Goal: Task Accomplishment & Management: Manage account settings

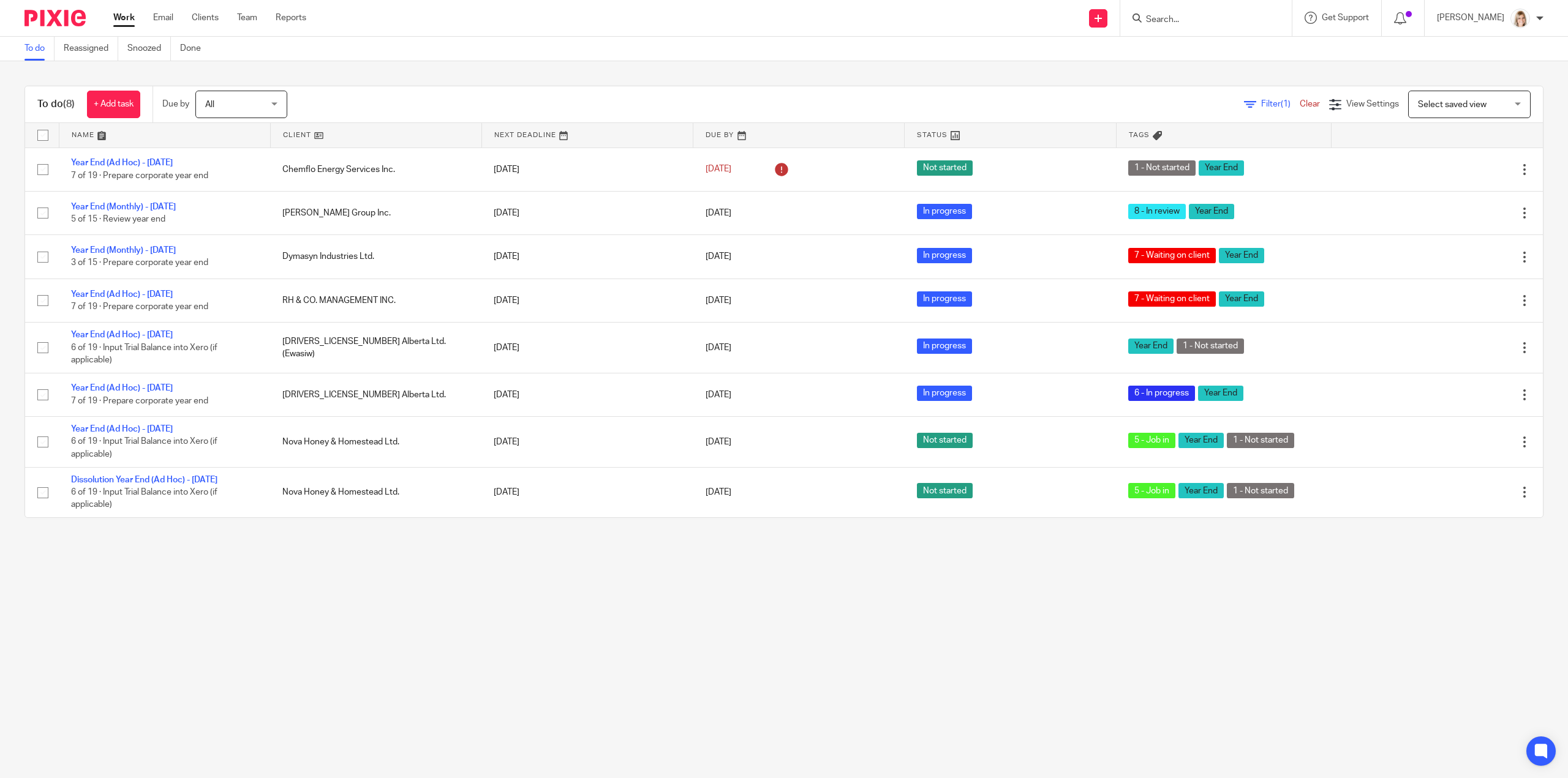
click at [1245, 23] on input "Search" at bounding box center [1200, 19] width 110 height 11
type input "fie"
click at [1238, 41] on link at bounding box center [1260, 52] width 235 height 28
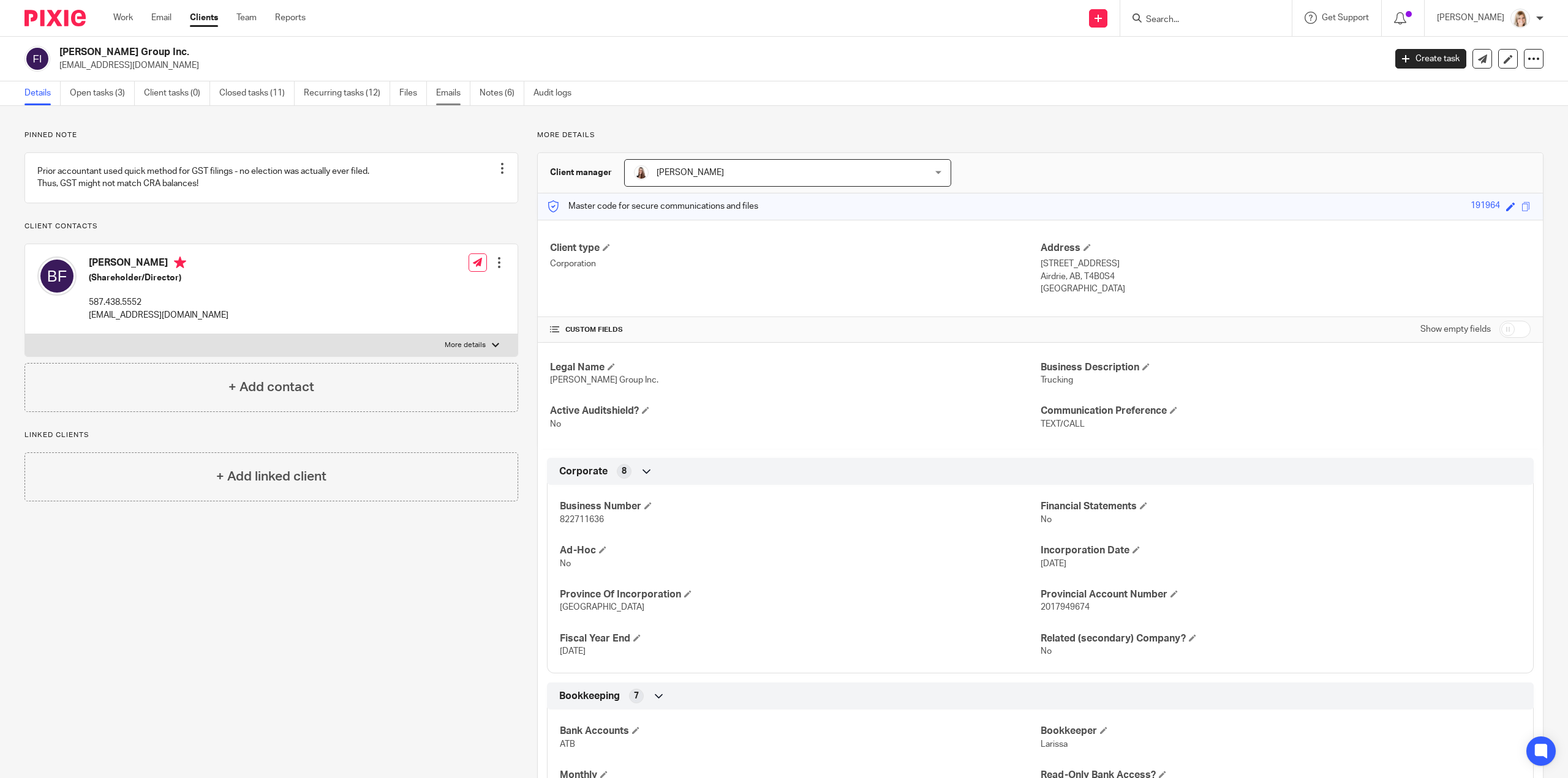
click at [459, 91] on link "Emails" at bounding box center [453, 93] width 35 height 24
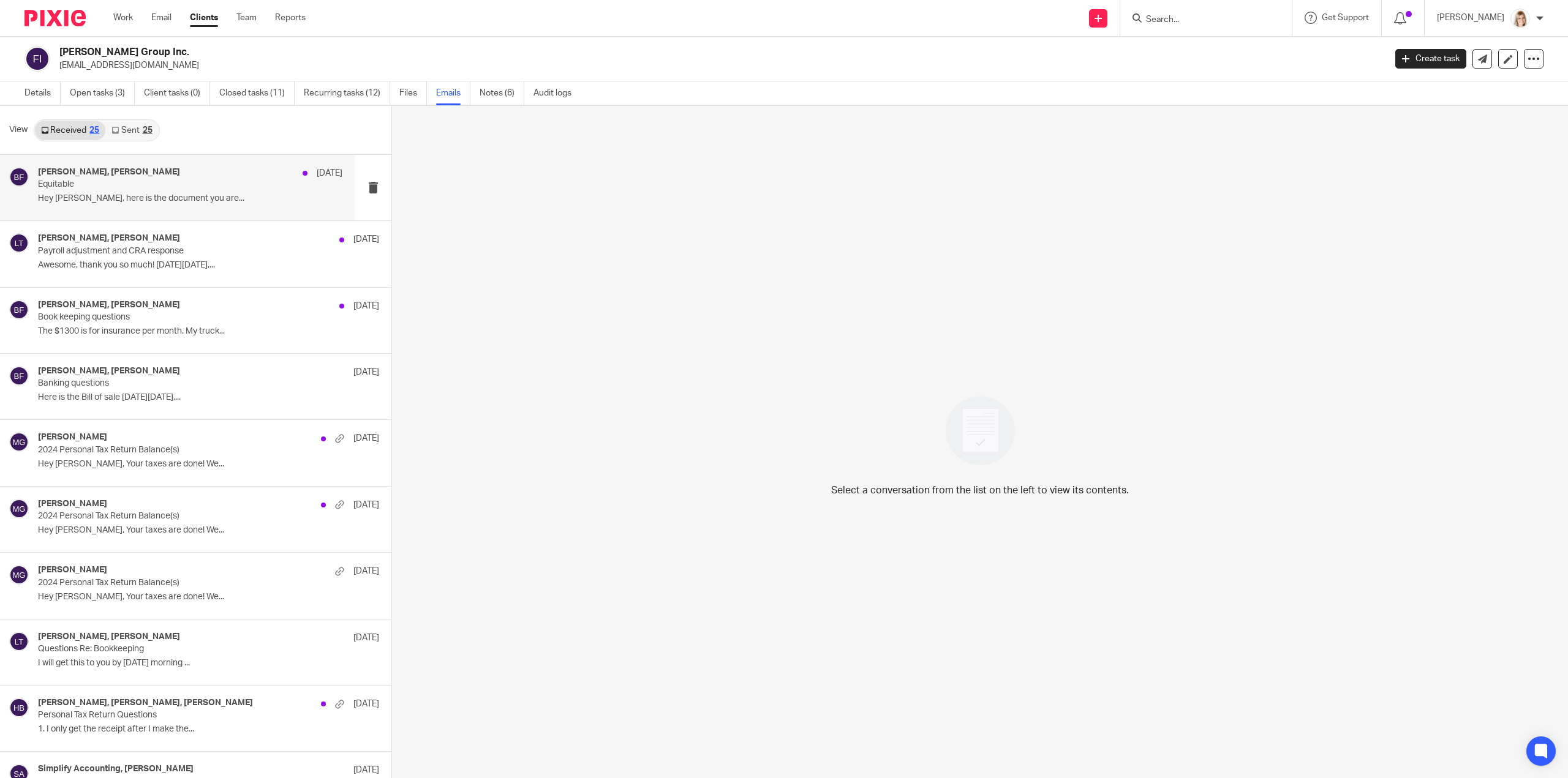
click at [246, 192] on div "Larissa Teichman, Braden Fiesel Sep 19 Equitable Hey Larissa, here is the docum…" at bounding box center [190, 187] width 305 height 41
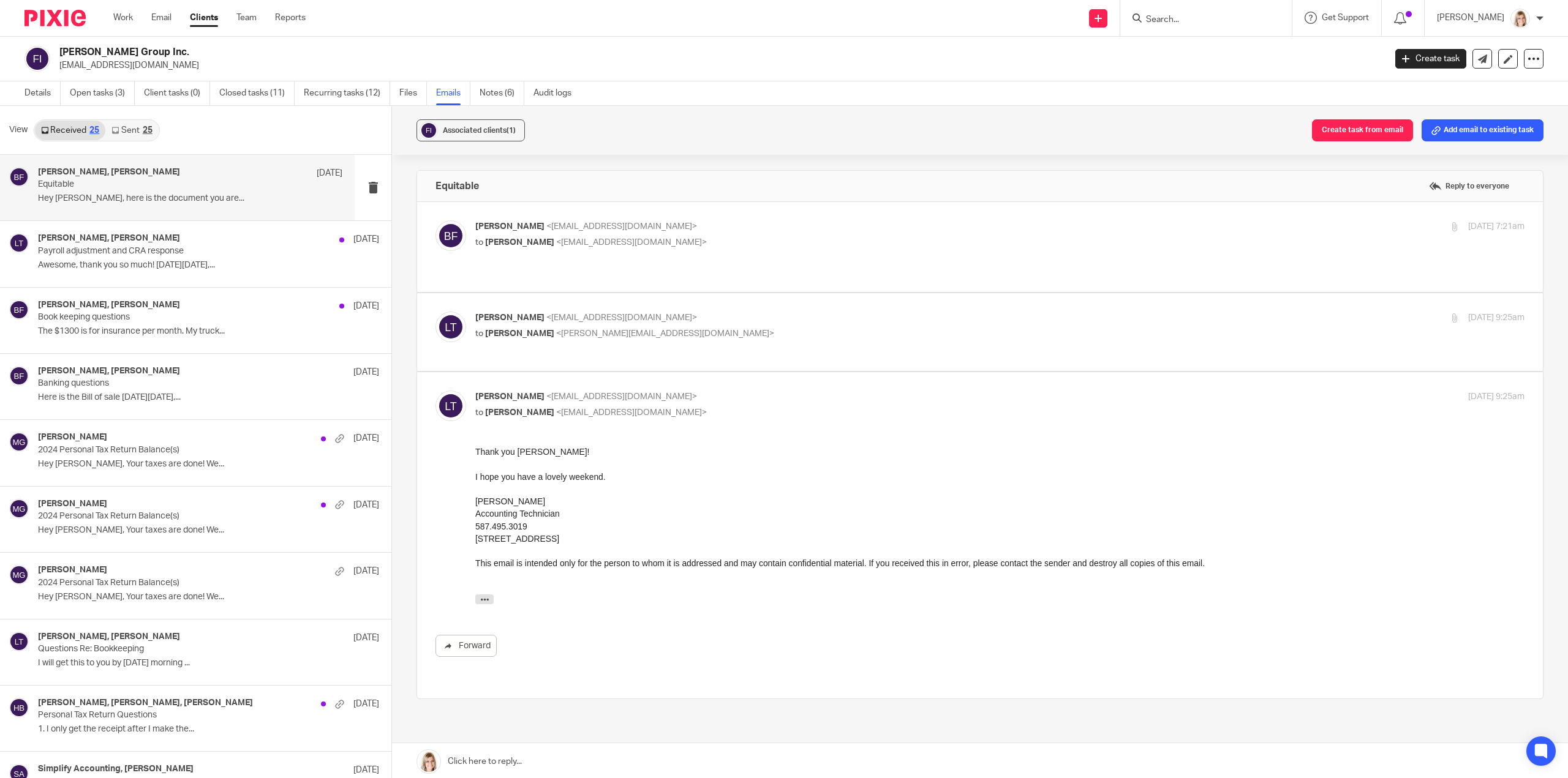
click at [710, 328] on p "to Melissa Gallant <melissa@simplifyaccounting.ca>" at bounding box center [825, 333] width 699 height 12
checkbox input "true"
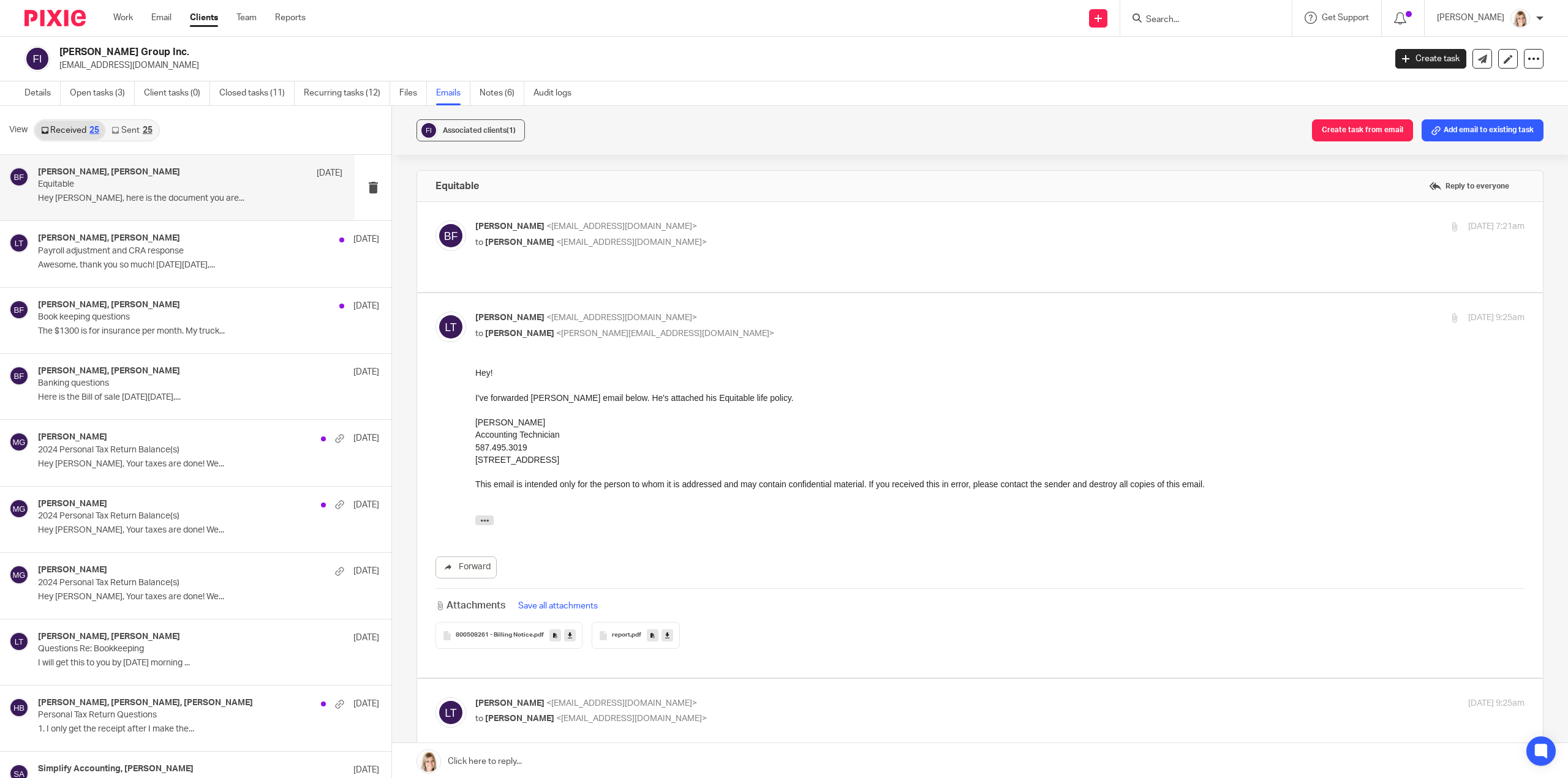
click at [709, 243] on p "to Larissa Teichman <larissa@simplifyaccounting.ca>" at bounding box center [825, 242] width 699 height 12
checkbox input "true"
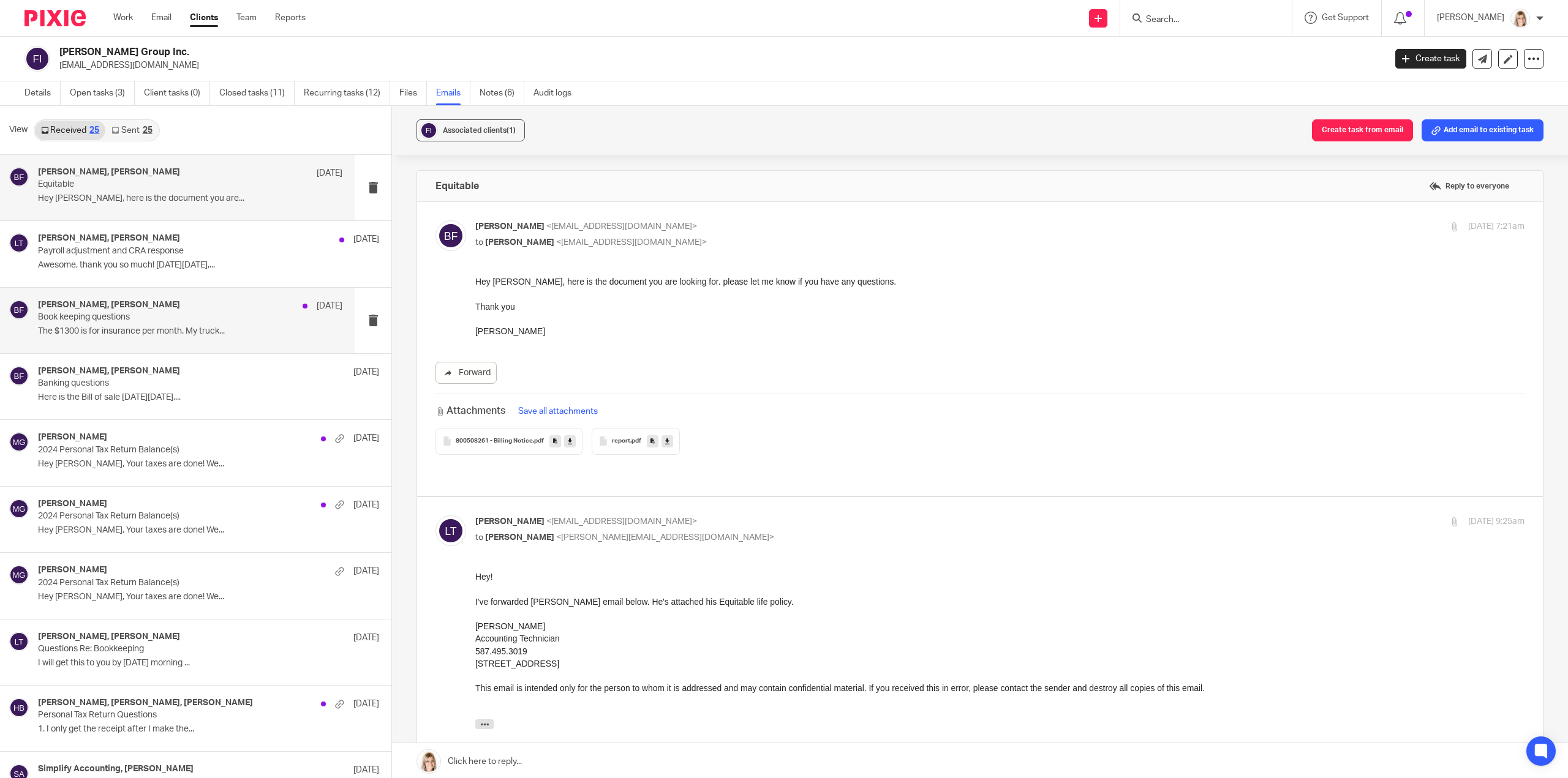
click at [231, 330] on p "The $1300 is for insurance per month. My truck..." at bounding box center [190, 331] width 305 height 11
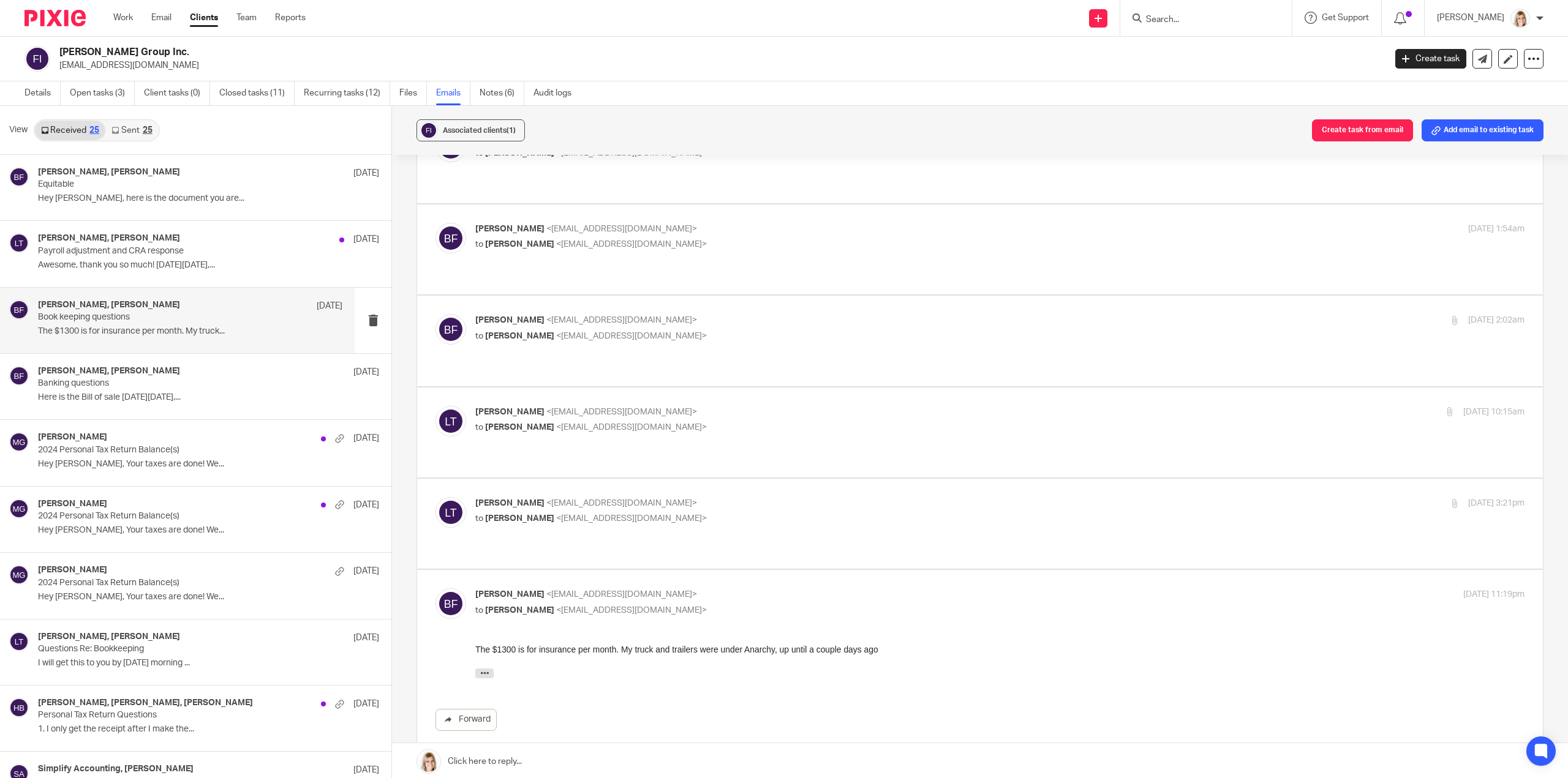
scroll to position [582, 0]
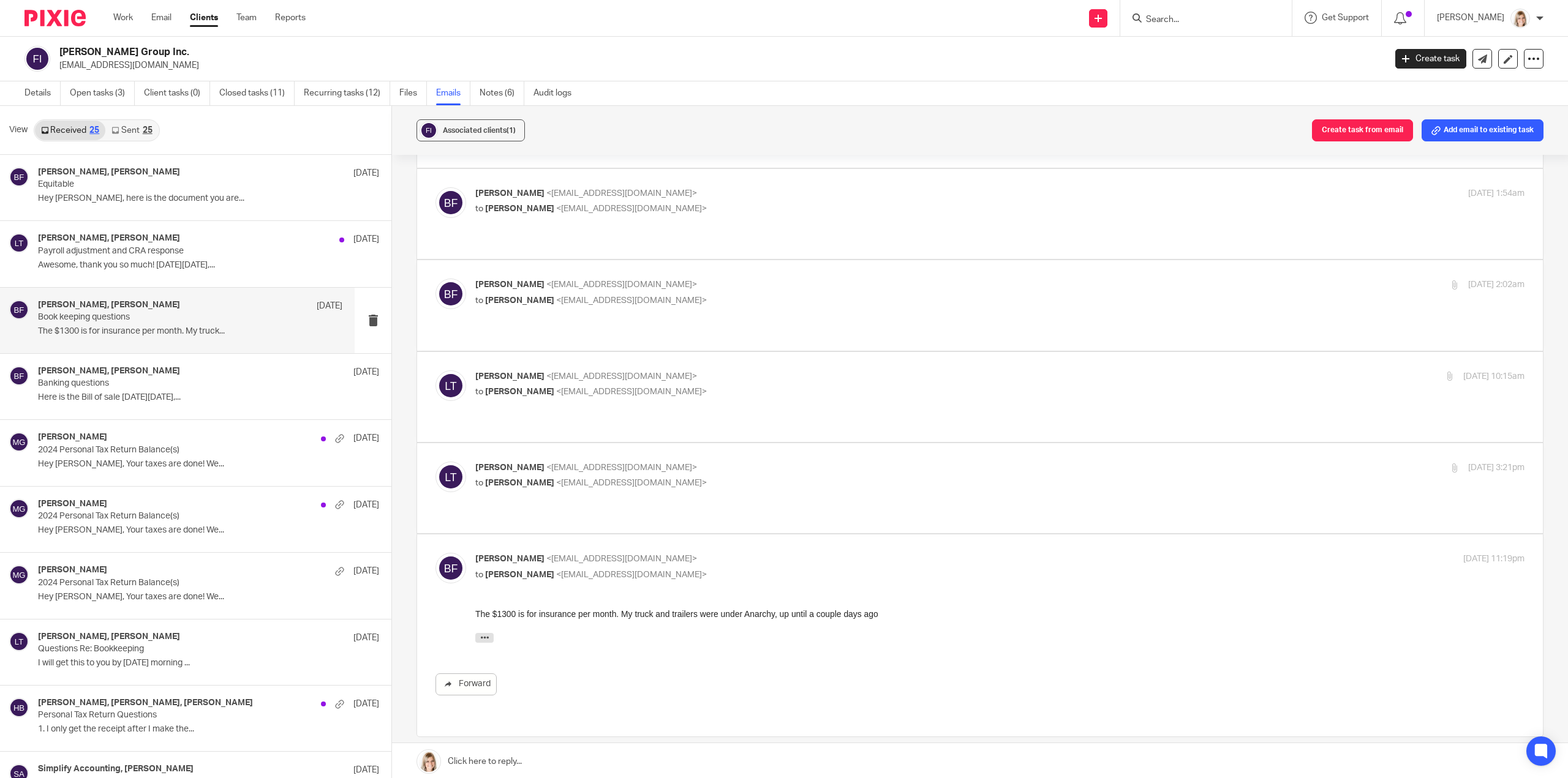
click at [790, 462] on div "Larissa Teichman <larissa@simplifyaccounting.ca> to Braden Fiesel <fieselholdin…" at bounding box center [1000, 477] width 1049 height 31
checkbox input "true"
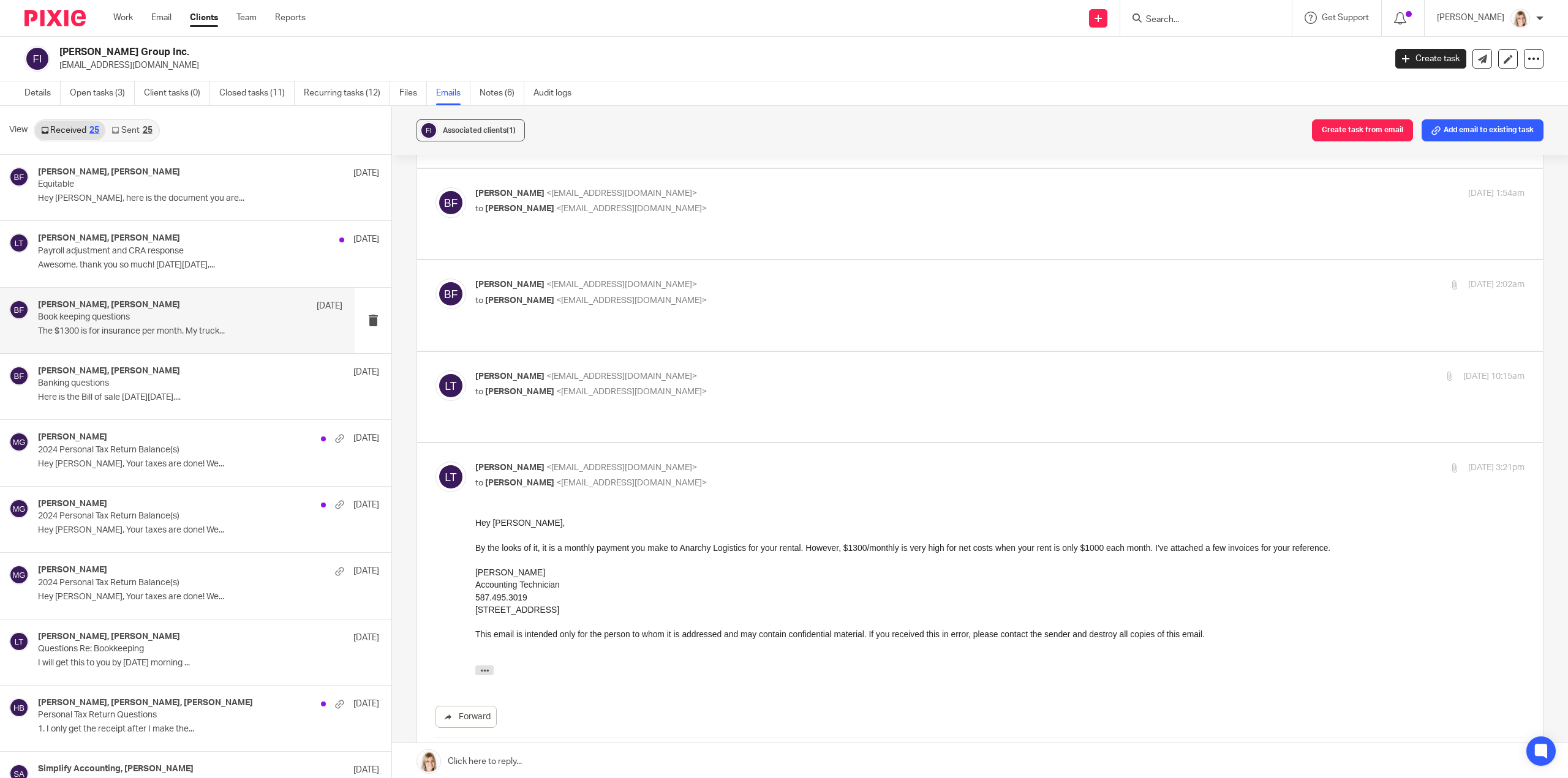
scroll to position [0, 0]
click at [836, 386] on p "to Braden Fiesel <fieselholdingsgroup@gmail.com>" at bounding box center [825, 392] width 699 height 12
checkbox input "true"
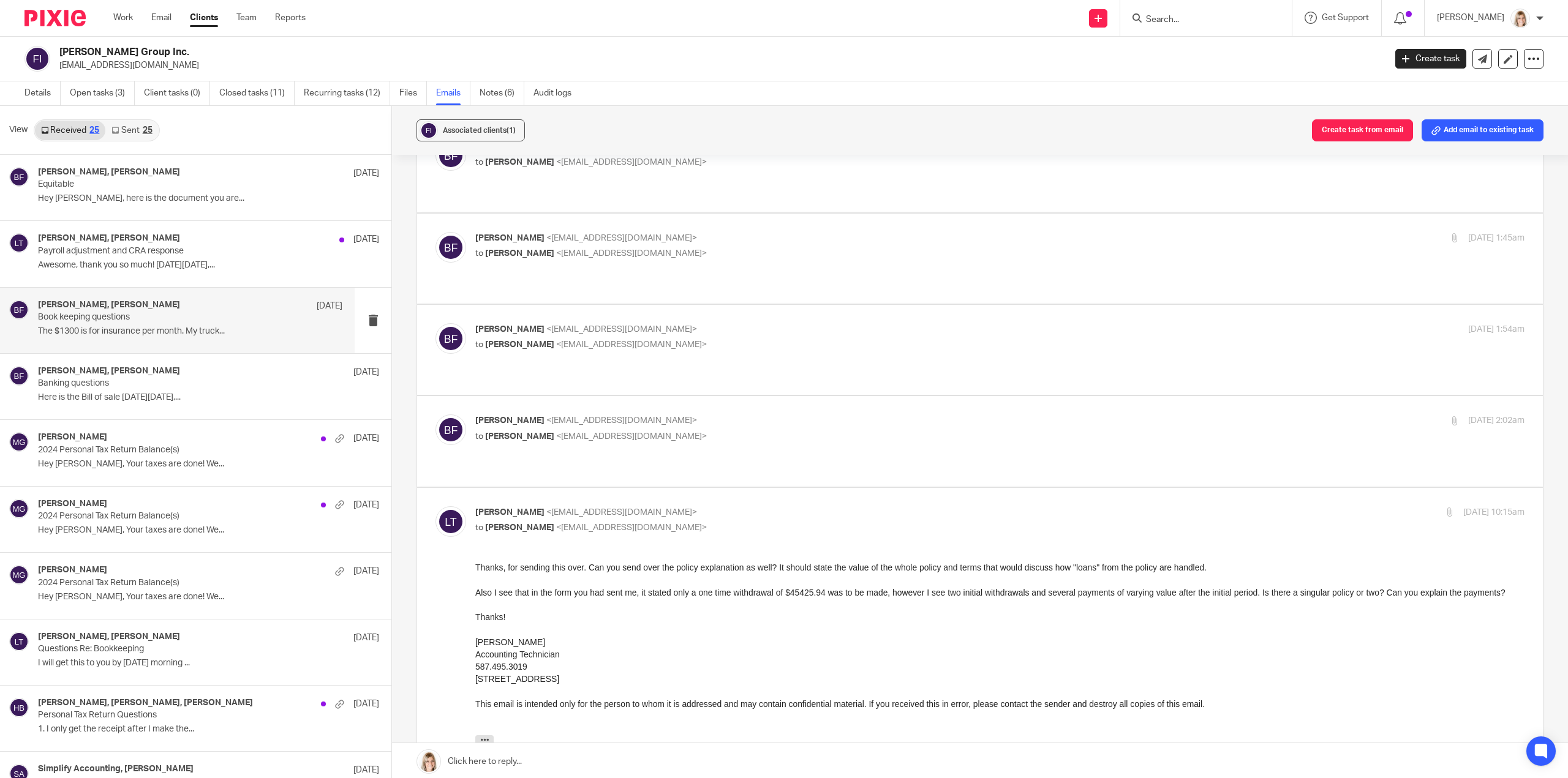
scroll to position [398, 0]
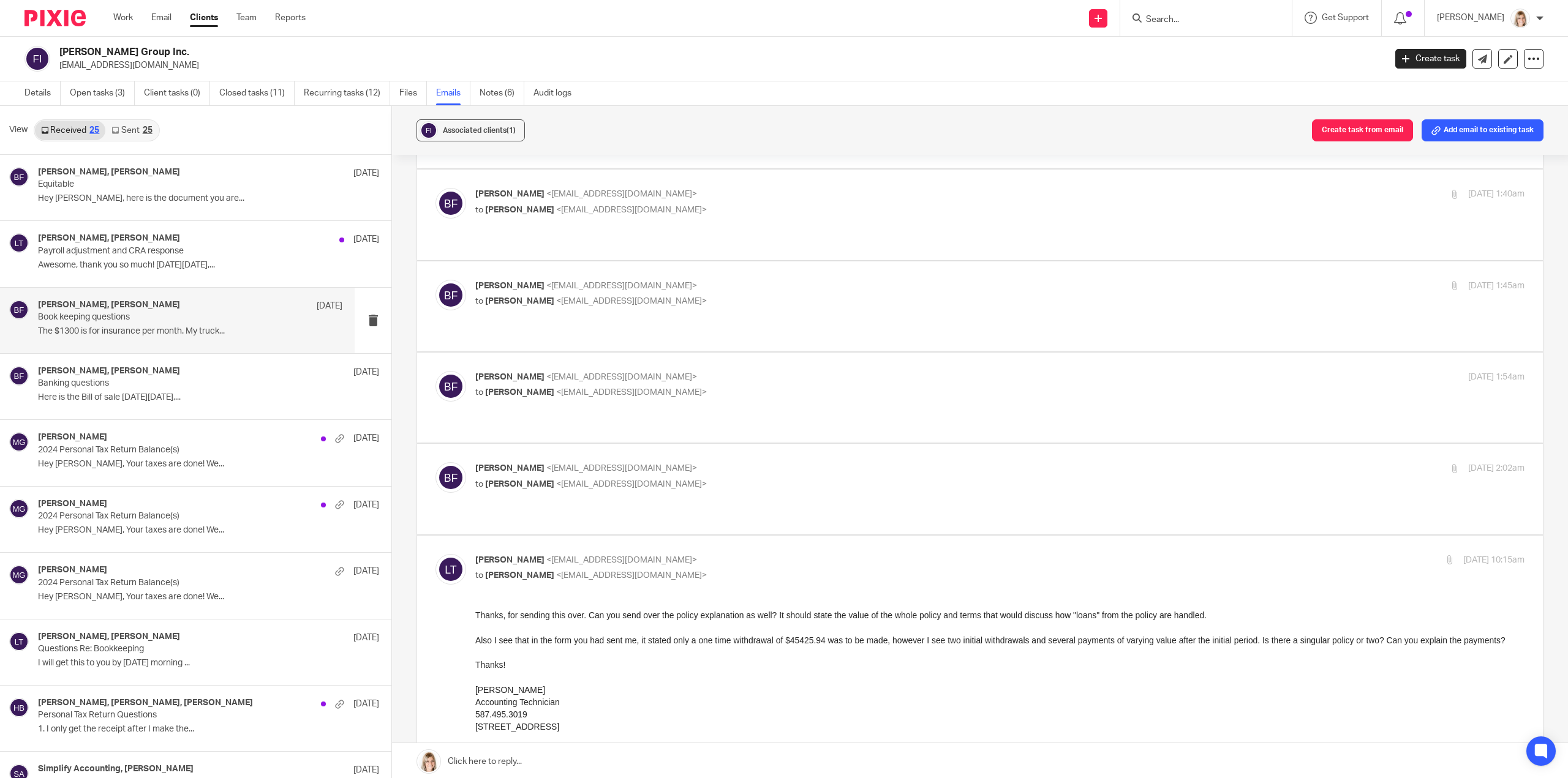
click at [821, 462] on div "Braden Fiesel <fieselholdingsgroup@gmail.com> to Larissa Teichman <larissa@simp…" at bounding box center [1000, 477] width 1049 height 31
checkbox input "true"
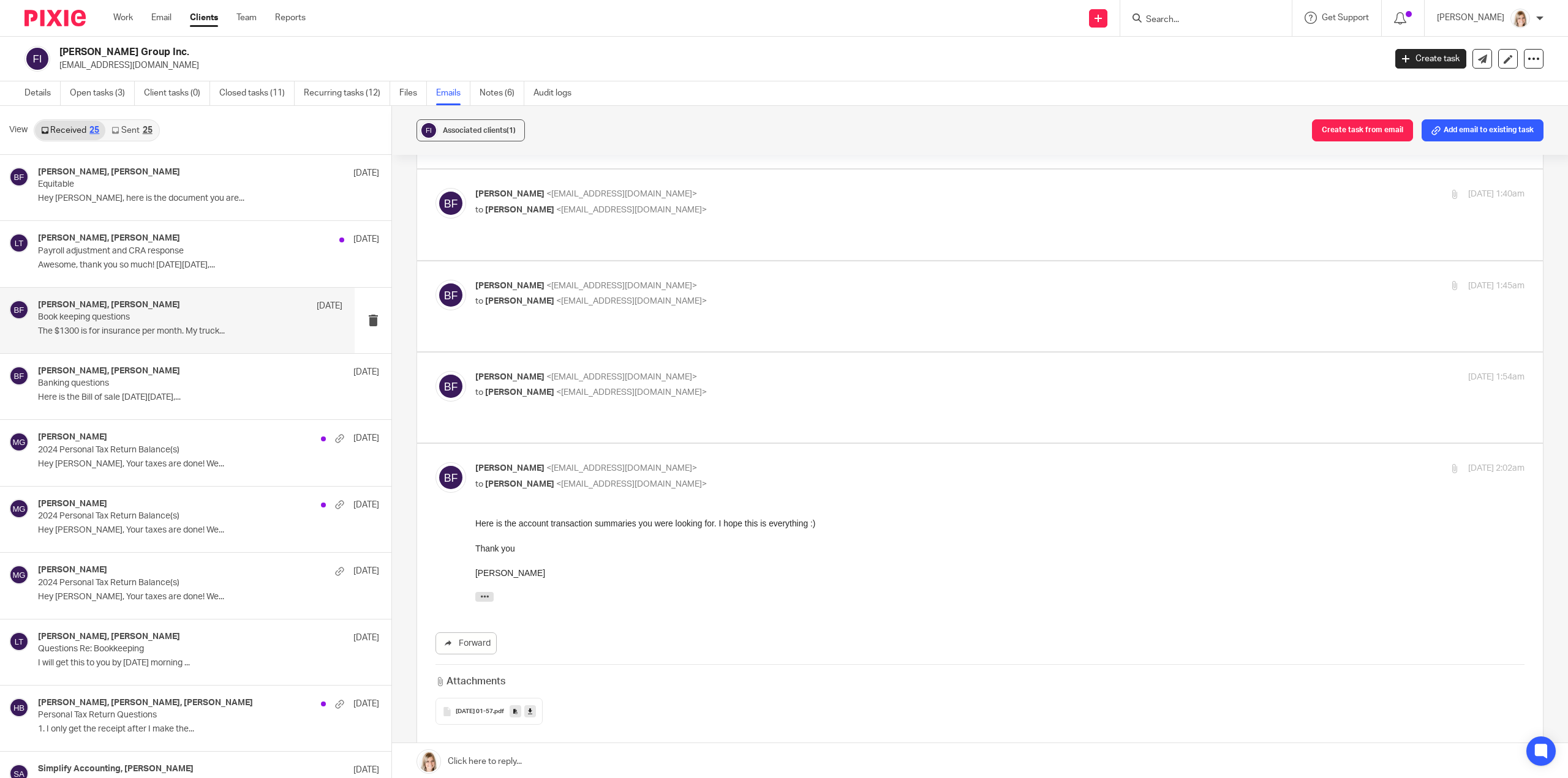
scroll to position [0, 0]
click at [828, 386] on p "to Larissa Teichman <larissa@simplifyaccounting.ca>" at bounding box center [825, 392] width 699 height 12
checkbox input "true"
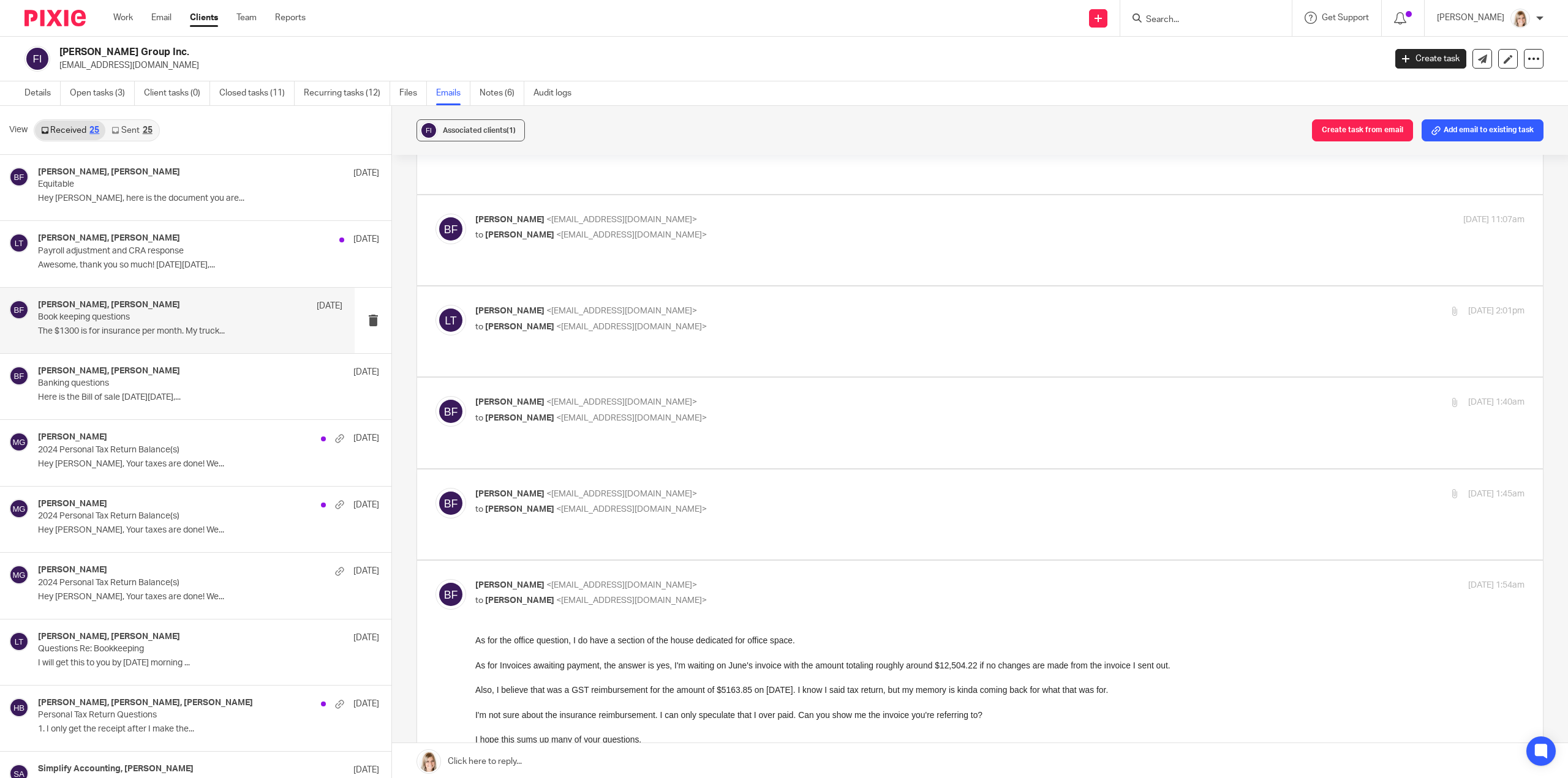
scroll to position [153, 0]
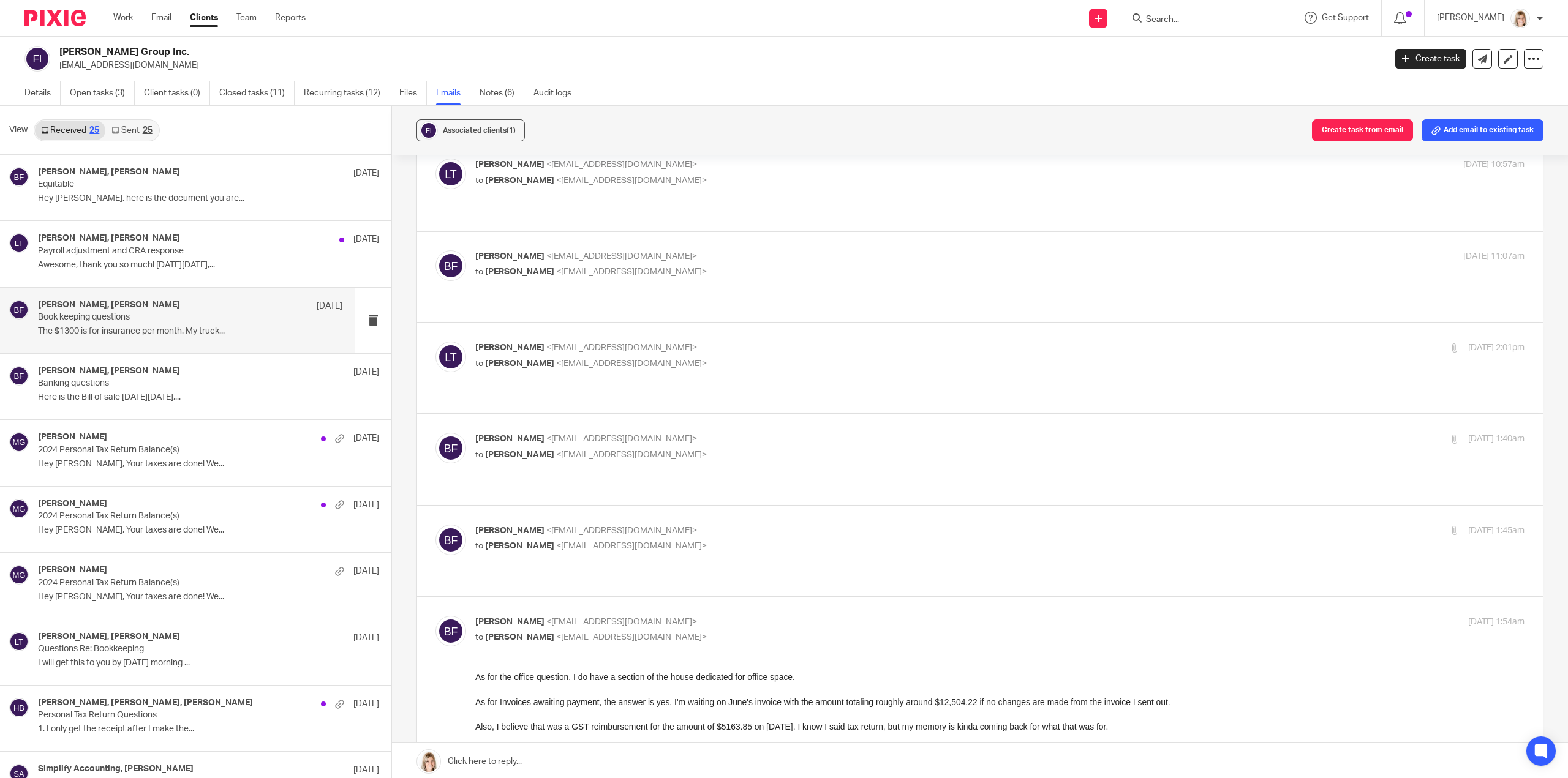
click at [791, 524] on p "Braden Fiesel <fieselholdingsgroup@gmail.com>" at bounding box center [825, 530] width 699 height 12
checkbox input "true"
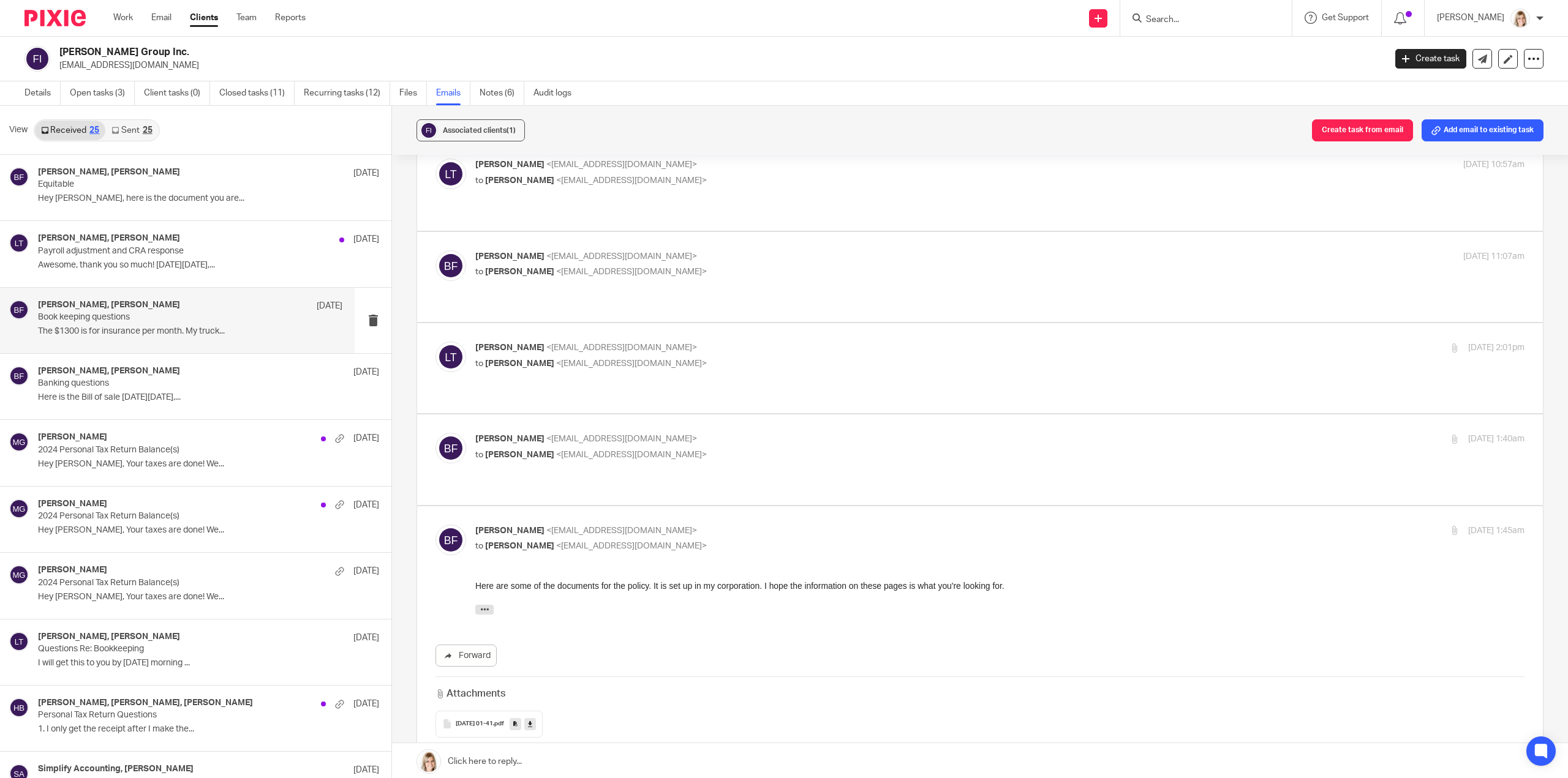
scroll to position [0, 0]
click at [814, 433] on p "Braden Fiesel <fieselholdingsgroup@gmail.com>" at bounding box center [825, 439] width 699 height 12
checkbox input "true"
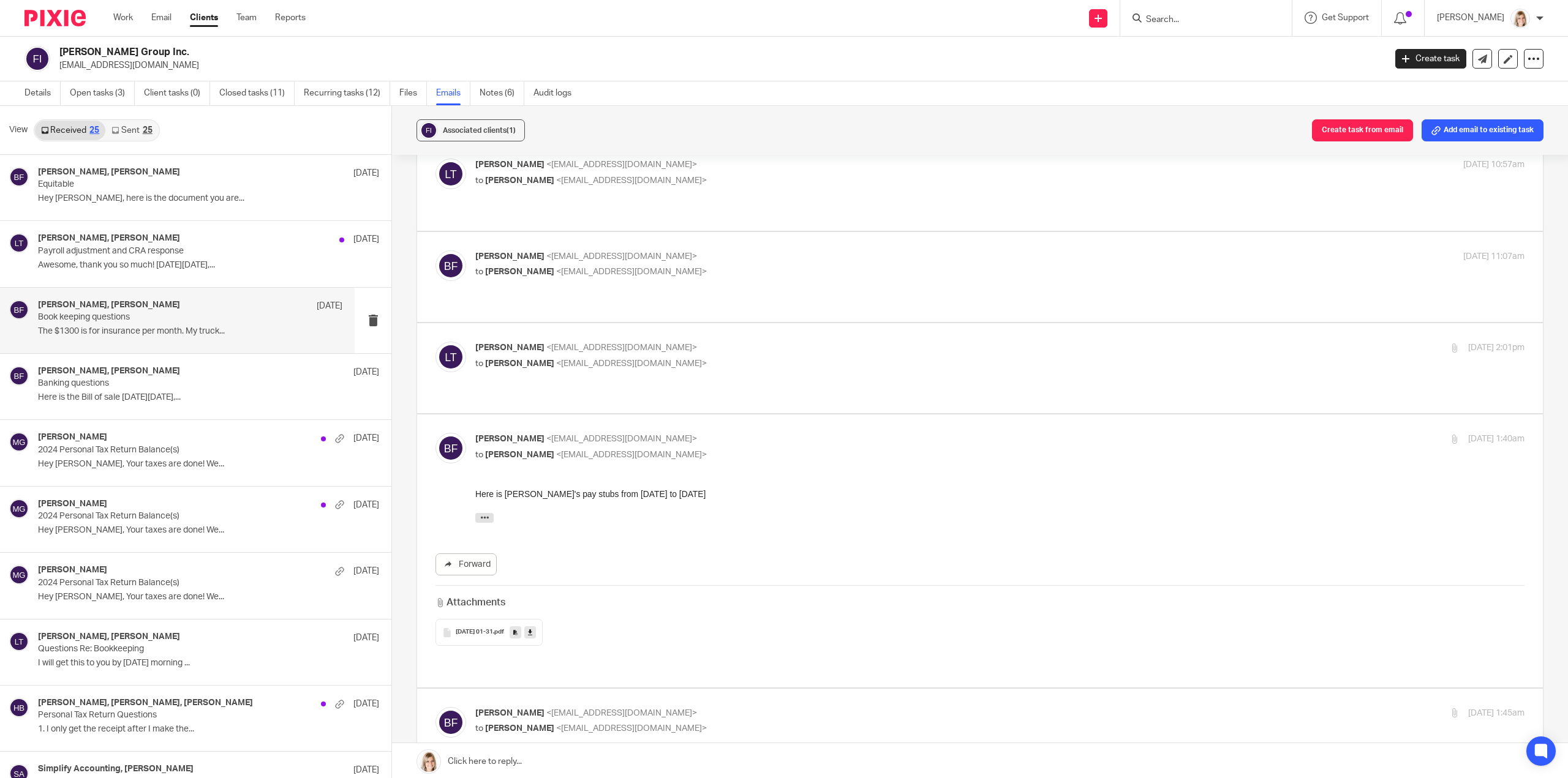
click at [793, 353] on div "Larissa Teichman <larissa@simplifyaccounting.ca> to Braden Fiesel <fieselholdin…" at bounding box center [980, 368] width 1090 height 53
click at [836, 357] on p "to Braden Fiesel <fieselholdingsgroup@gmail.com>" at bounding box center [825, 363] width 699 height 12
checkbox input "true"
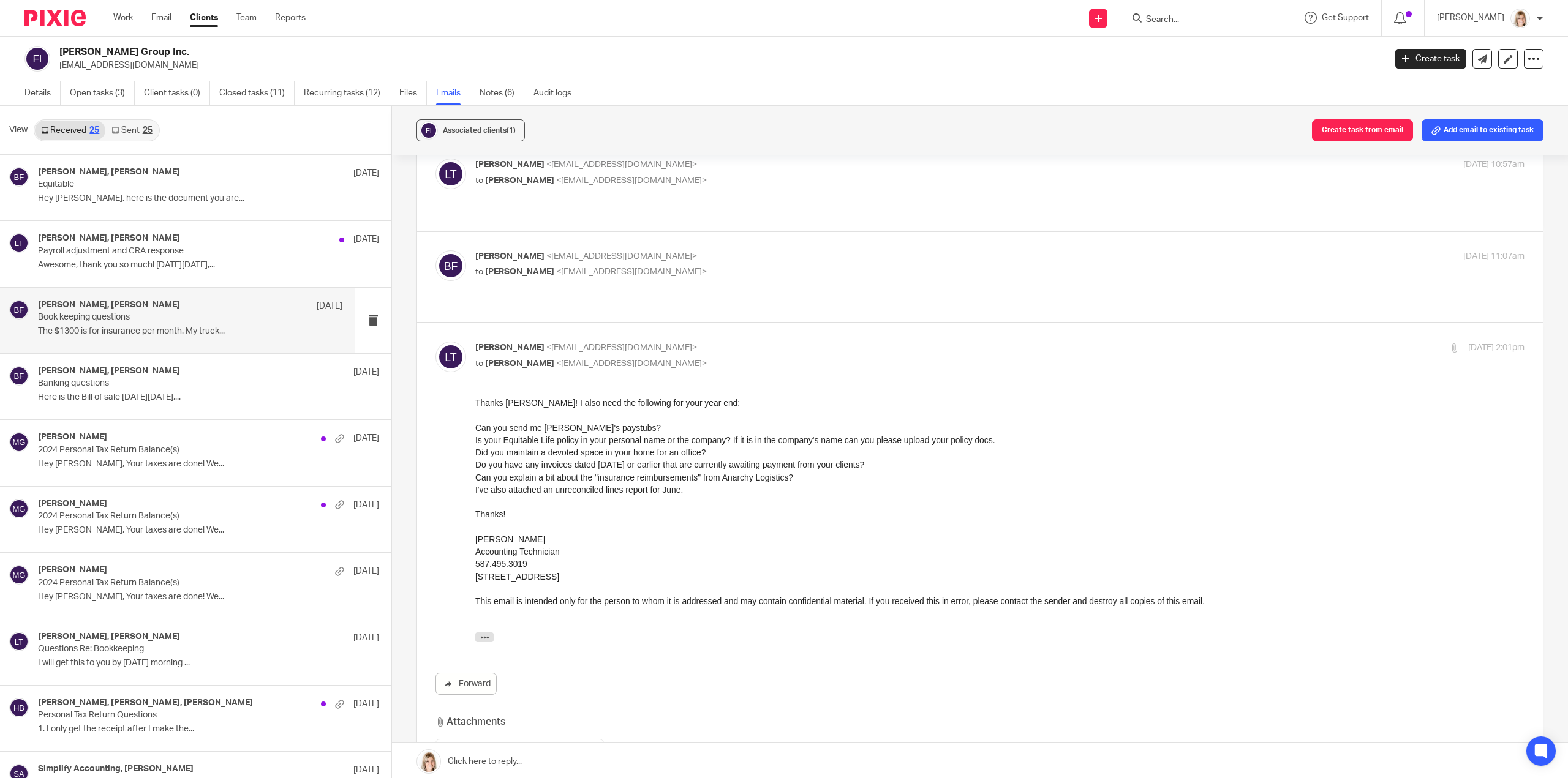
click at [849, 278] on label at bounding box center [980, 278] width 1126 height 90
click at [435, 251] on input "checkbox" at bounding box center [435, 250] width 1 height 1
checkbox input "true"
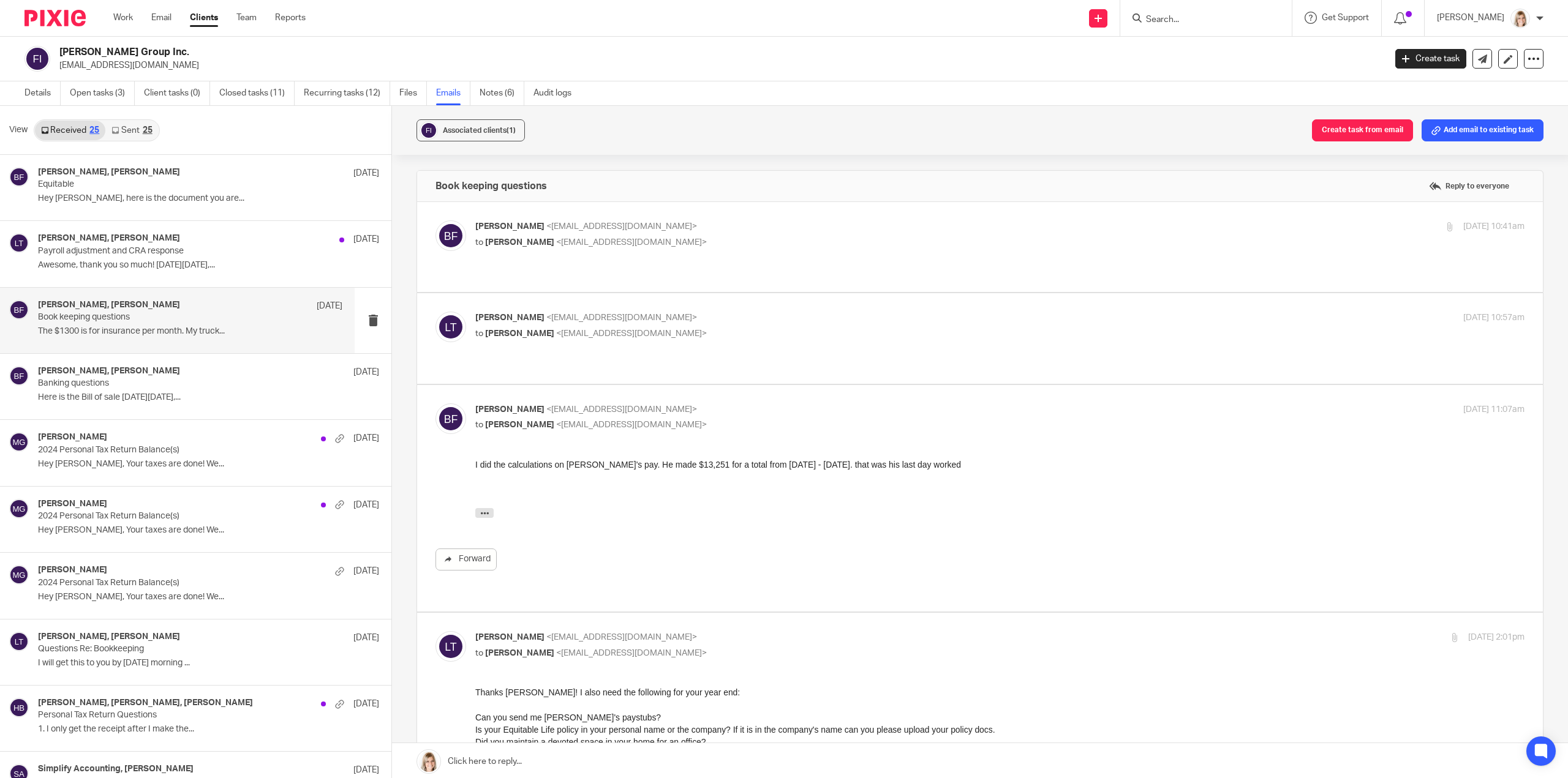
click at [827, 343] on div "Larissa Teichman <larissa@simplifyaccounting.ca> to Braden Fiesel <fieselholdin…" at bounding box center [980, 338] width 1090 height 53
click at [861, 357] on label at bounding box center [980, 338] width 1126 height 90
click at [435, 312] on input "checkbox" at bounding box center [435, 311] width 1 height 1
checkbox input "true"
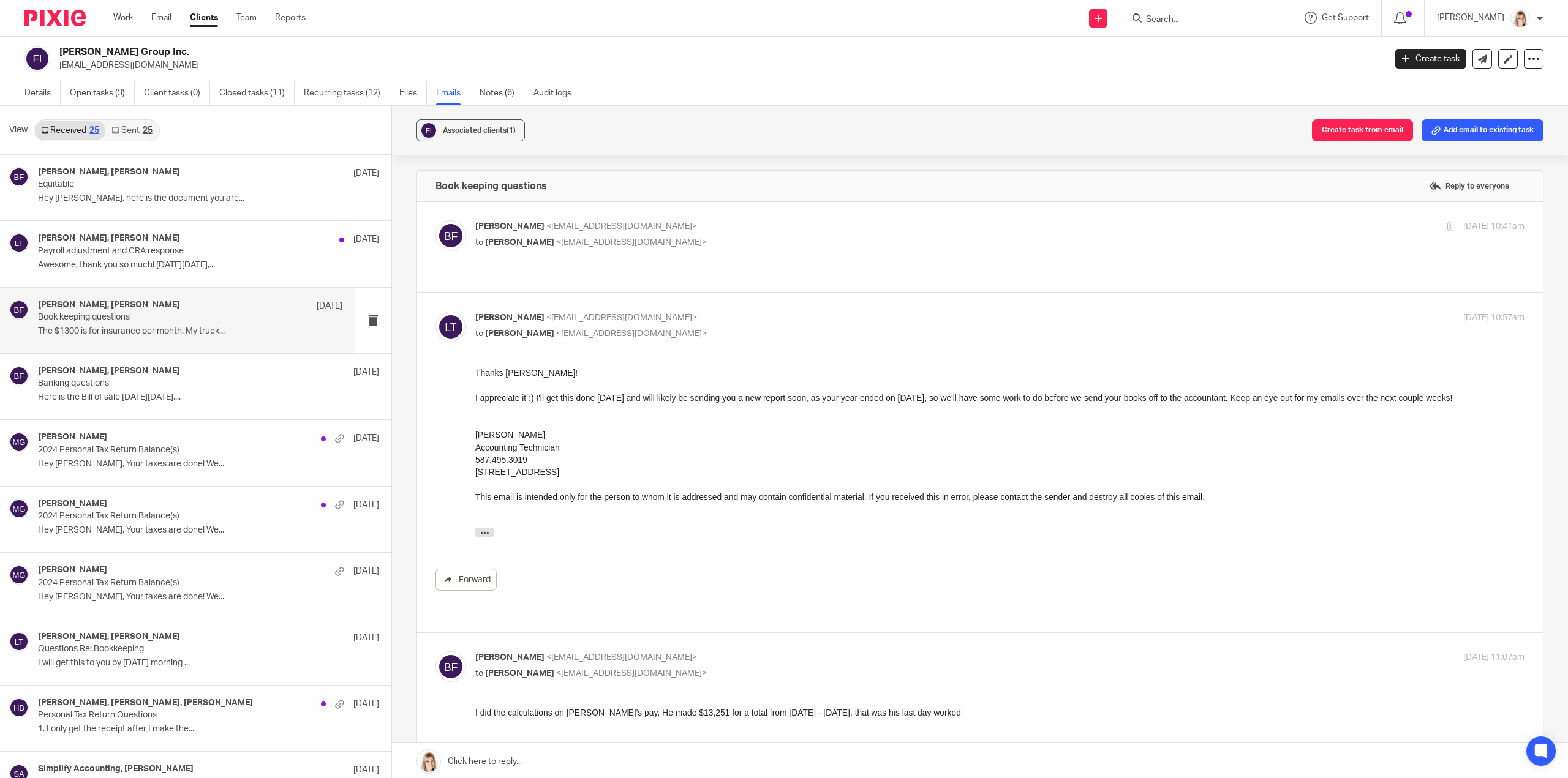
click at [837, 248] on div "Braden Fiesel <fieselholdingsgroup@gmail.com> to Larissa Teichman <larissa@simp…" at bounding box center [1000, 236] width 1049 height 31
checkbox input "true"
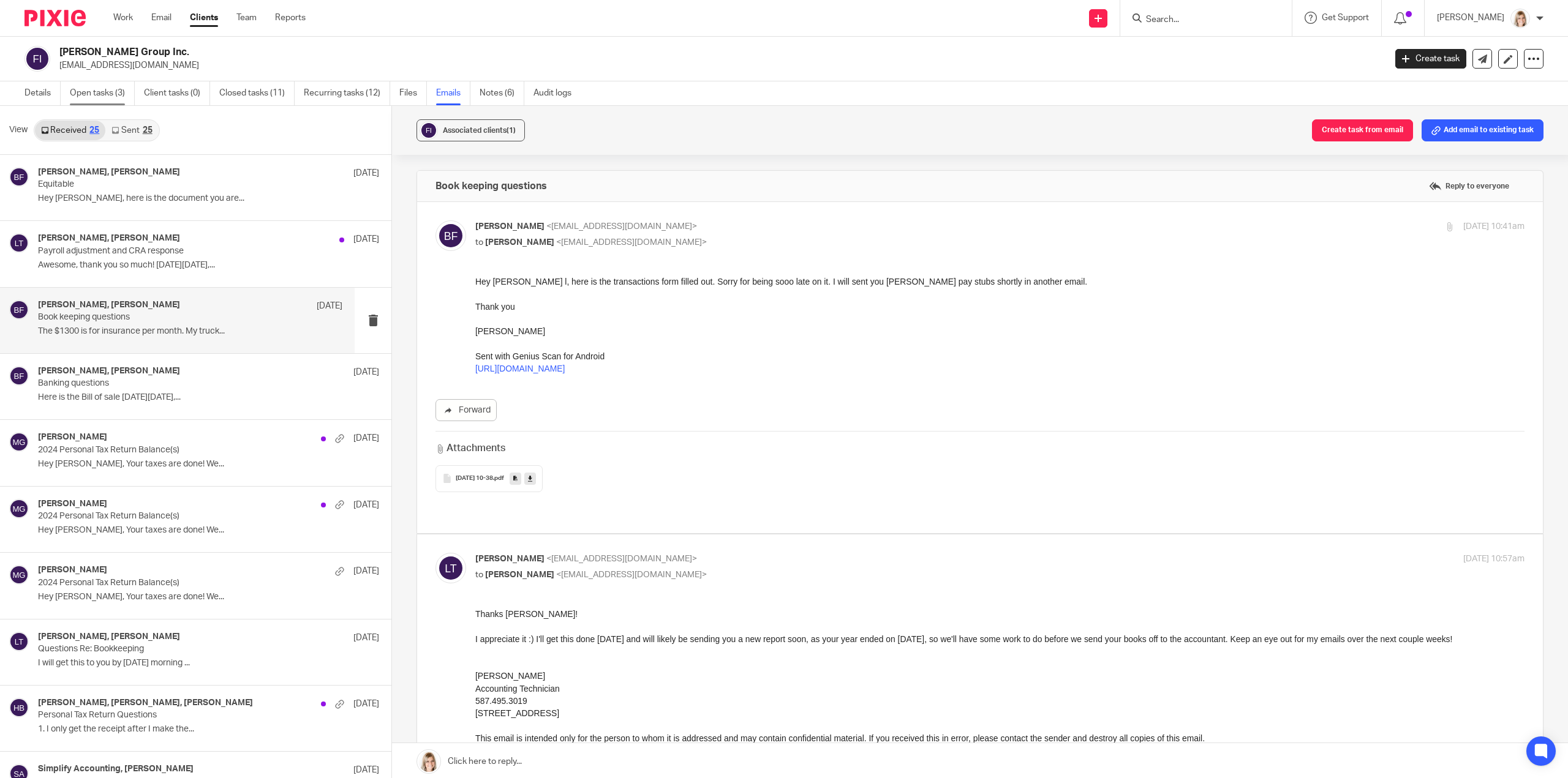
click at [98, 95] on link "Open tasks (3)" at bounding box center [103, 93] width 65 height 24
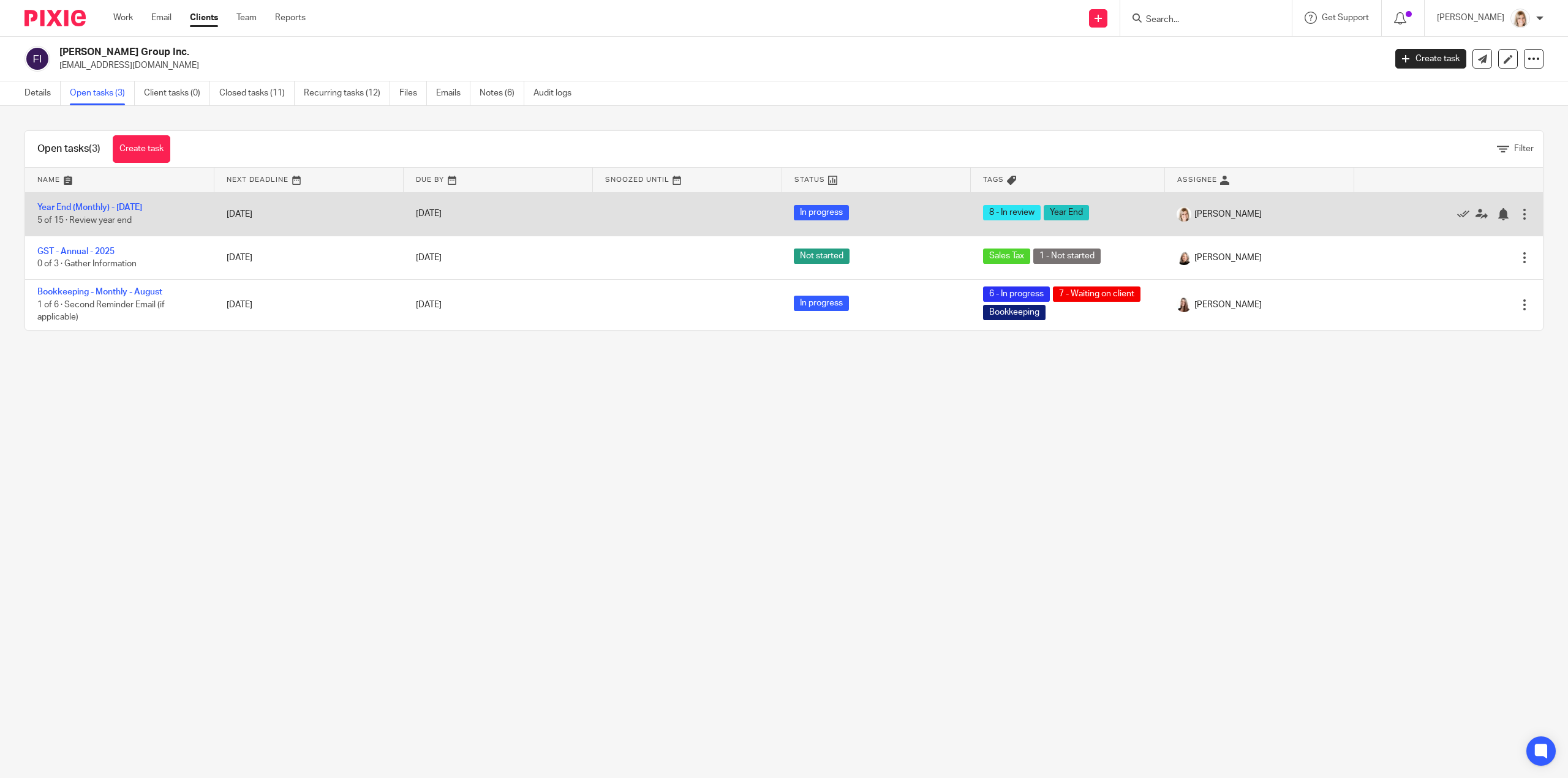
click at [133, 202] on td "Year End (Monthly) - June 2025 5 of 15 · Review year end" at bounding box center [119, 213] width 189 height 43
click at [135, 206] on link "Year End (Monthly) - June 2025" at bounding box center [89, 207] width 105 height 9
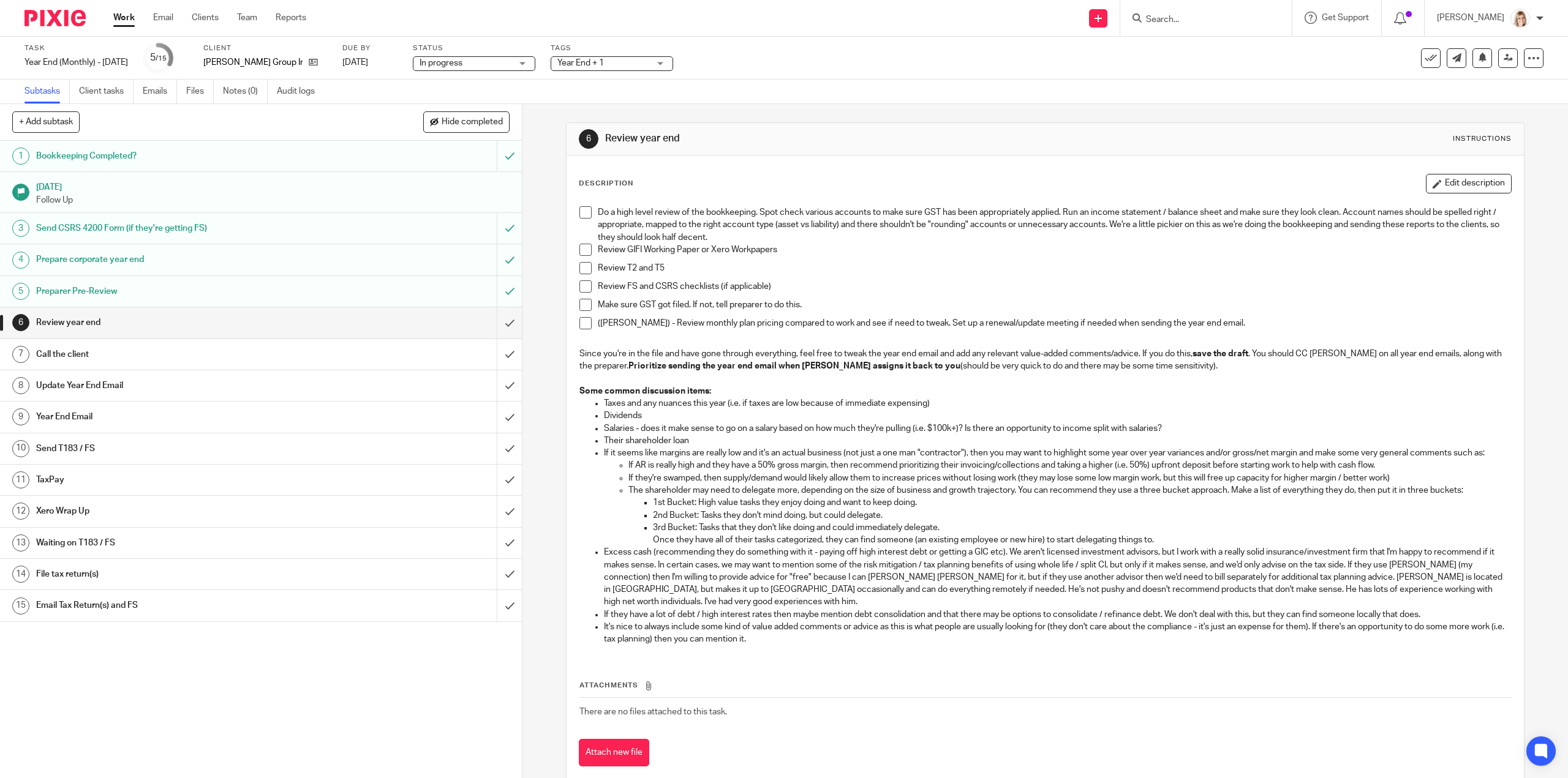
click at [337, 284] on div "Preparer Pre-Review" at bounding box center [260, 291] width 449 height 18
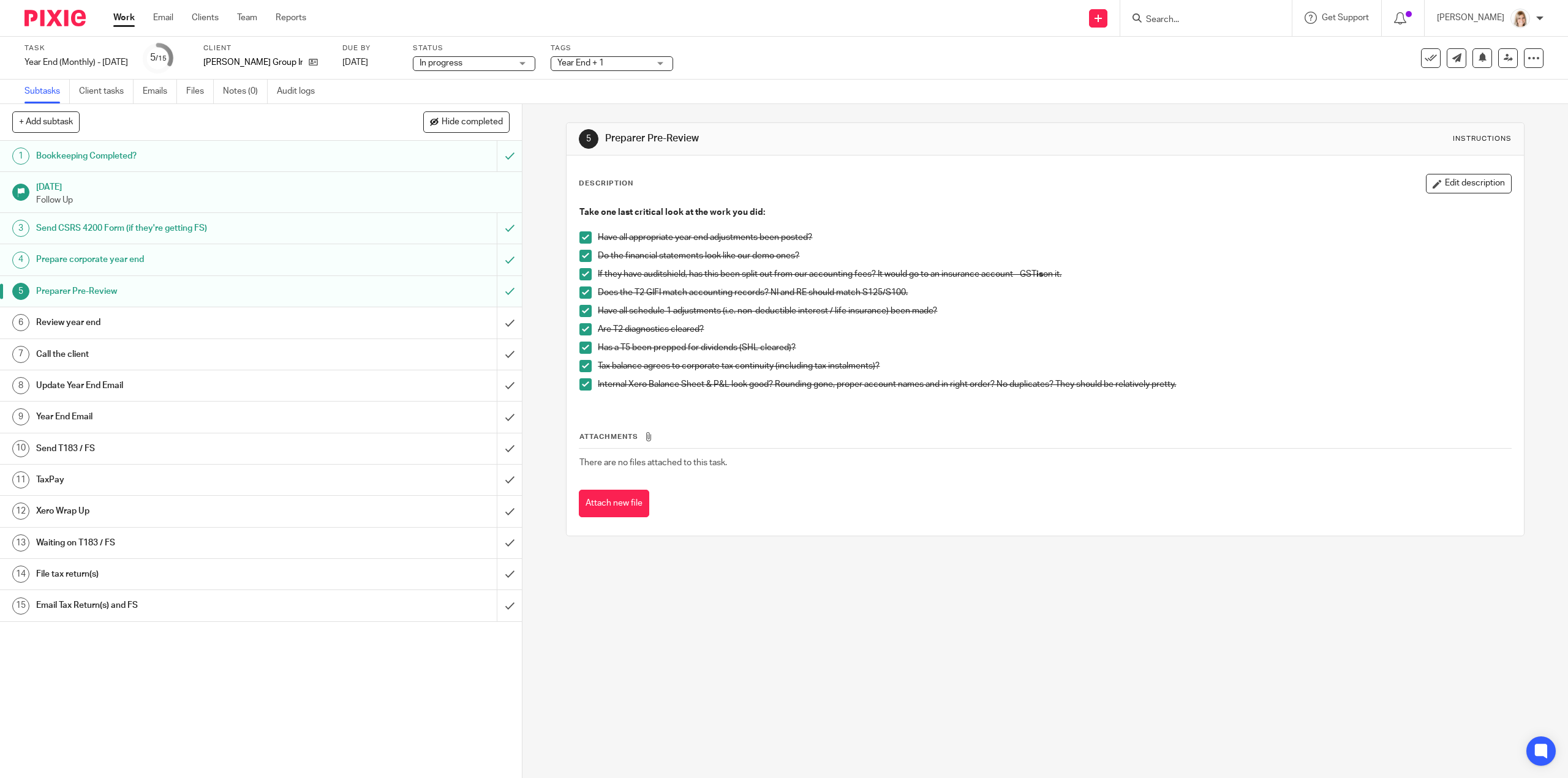
click at [248, 263] on h1 "Prepare corporate year end" at bounding box center [185, 259] width 299 height 18
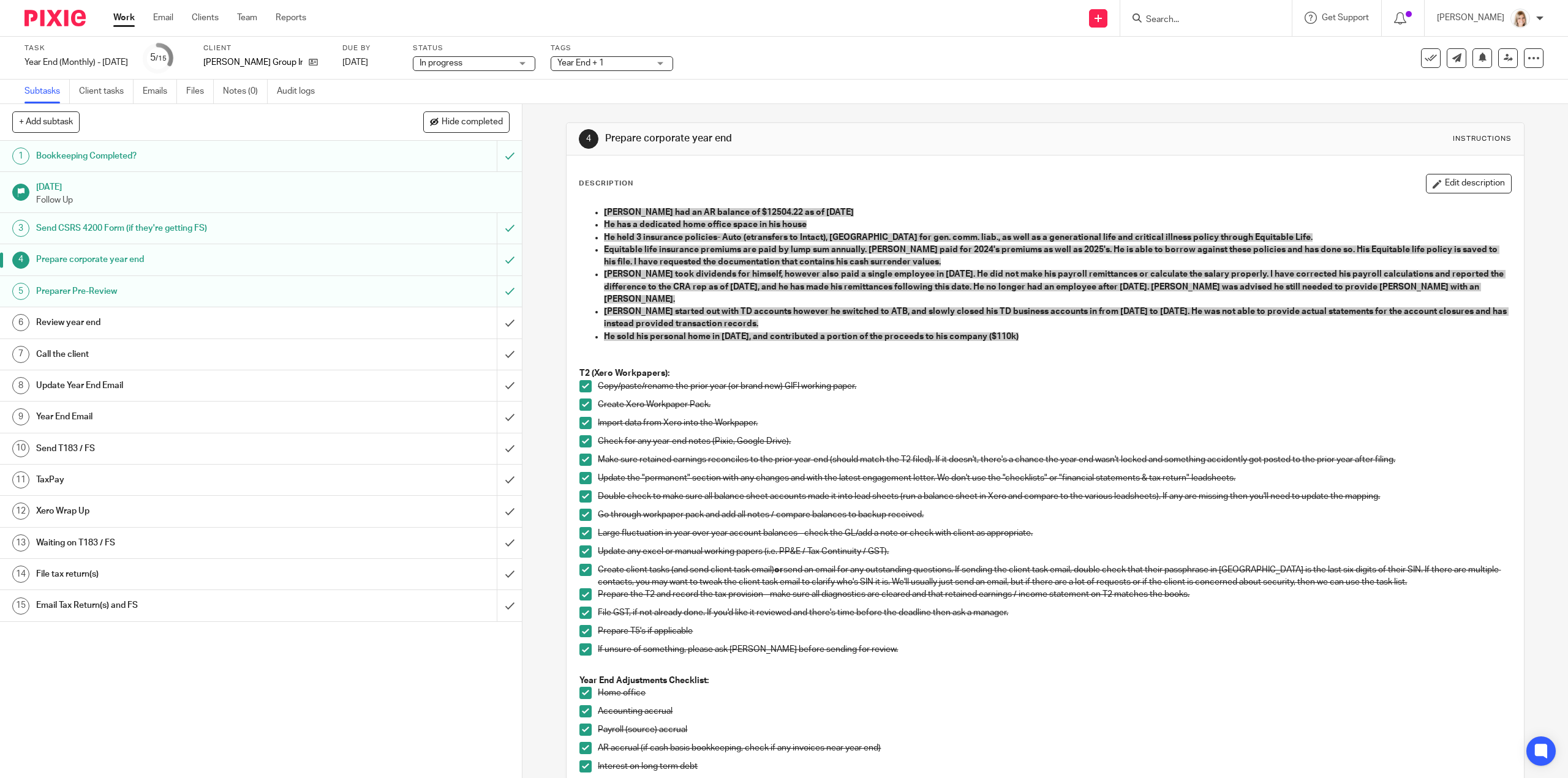
click at [1091, 330] on p "He sold his personal home in Dec of 2024, and contributed a portion of the proc…" at bounding box center [1058, 336] width 907 height 12
click at [1282, 192] on div "Description Edit description" at bounding box center [1045, 183] width 932 height 19
click at [128, 314] on h1 "Review year end" at bounding box center [185, 322] width 299 height 18
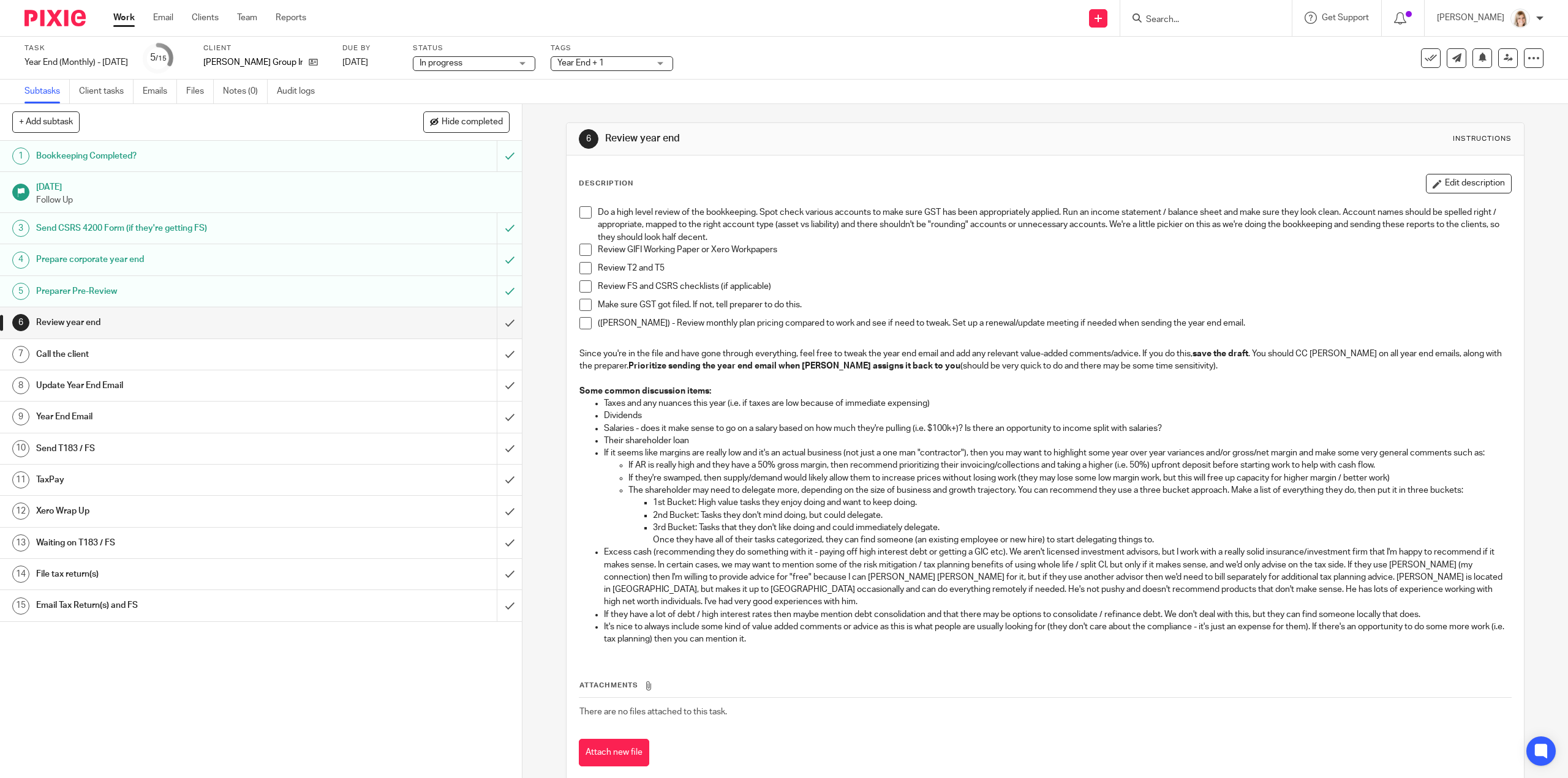
click at [579, 211] on span at bounding box center [585, 212] width 12 height 12
click at [582, 248] on span at bounding box center [585, 250] width 12 height 12
click at [580, 271] on span at bounding box center [585, 268] width 12 height 12
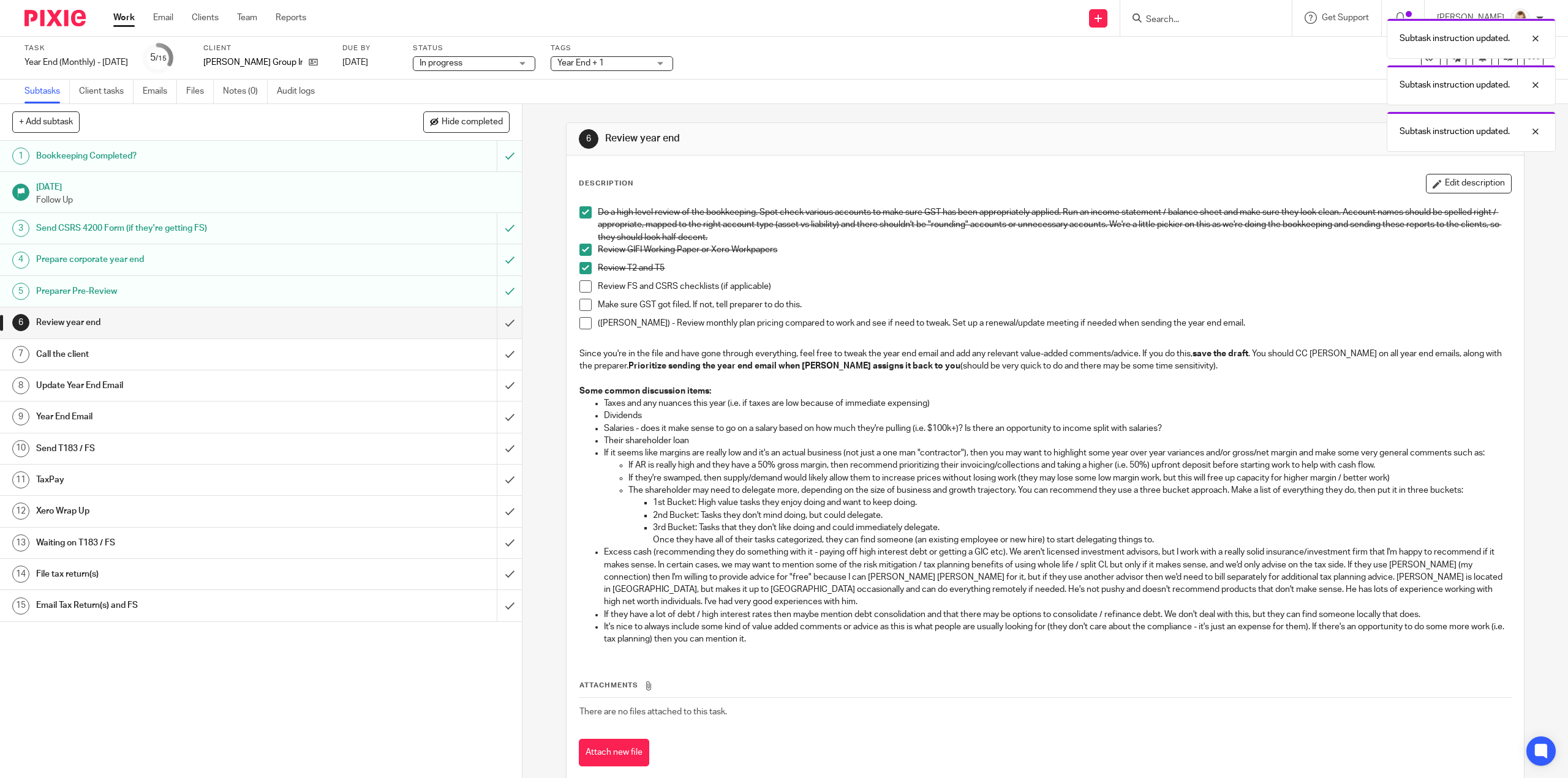
click at [582, 288] on span at bounding box center [585, 286] width 12 height 12
click at [586, 304] on span at bounding box center [585, 304] width 12 height 12
click at [584, 325] on span at bounding box center [585, 323] width 12 height 12
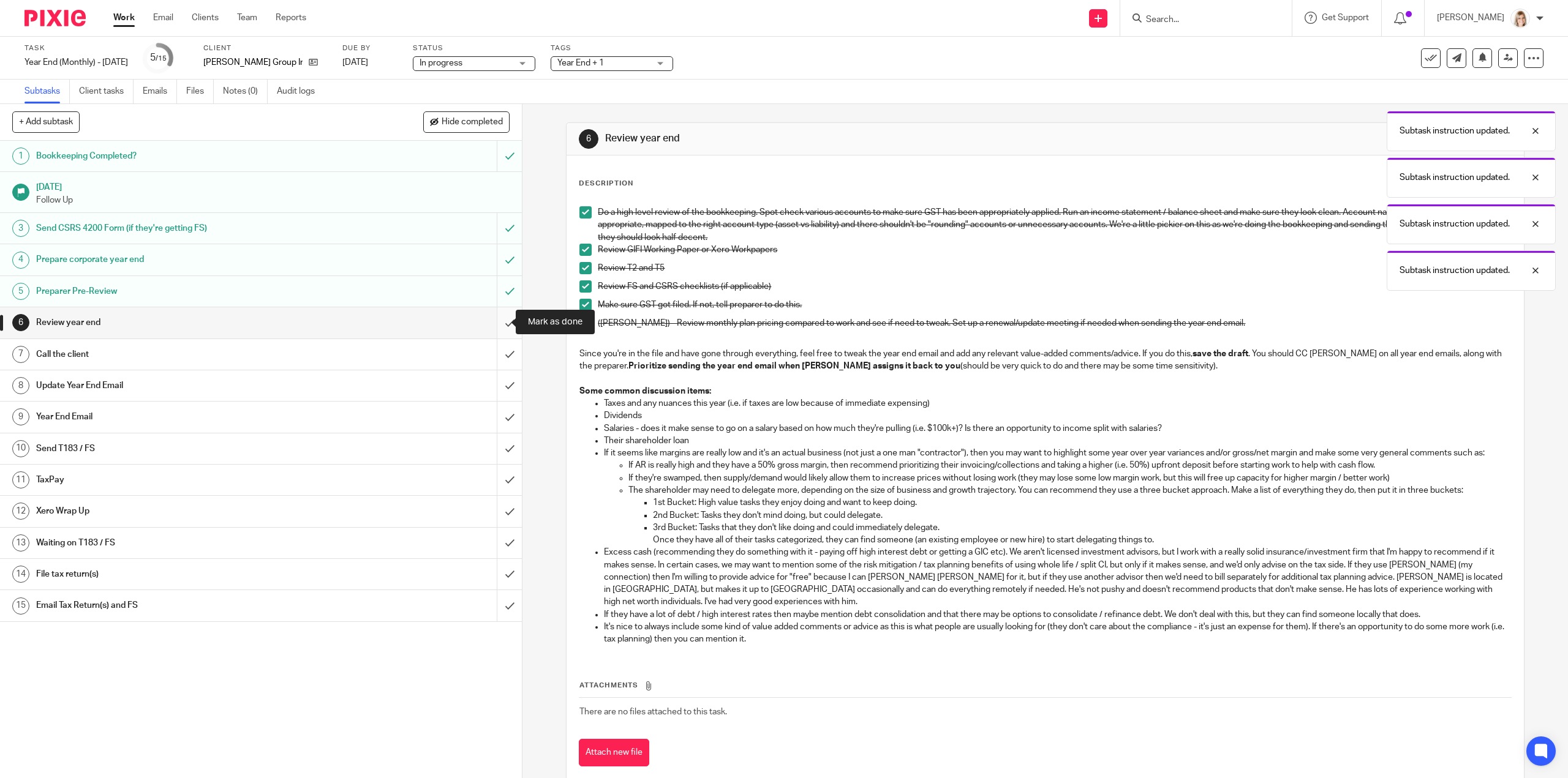
click at [504, 319] on input "submit" at bounding box center [260, 323] width 522 height 31
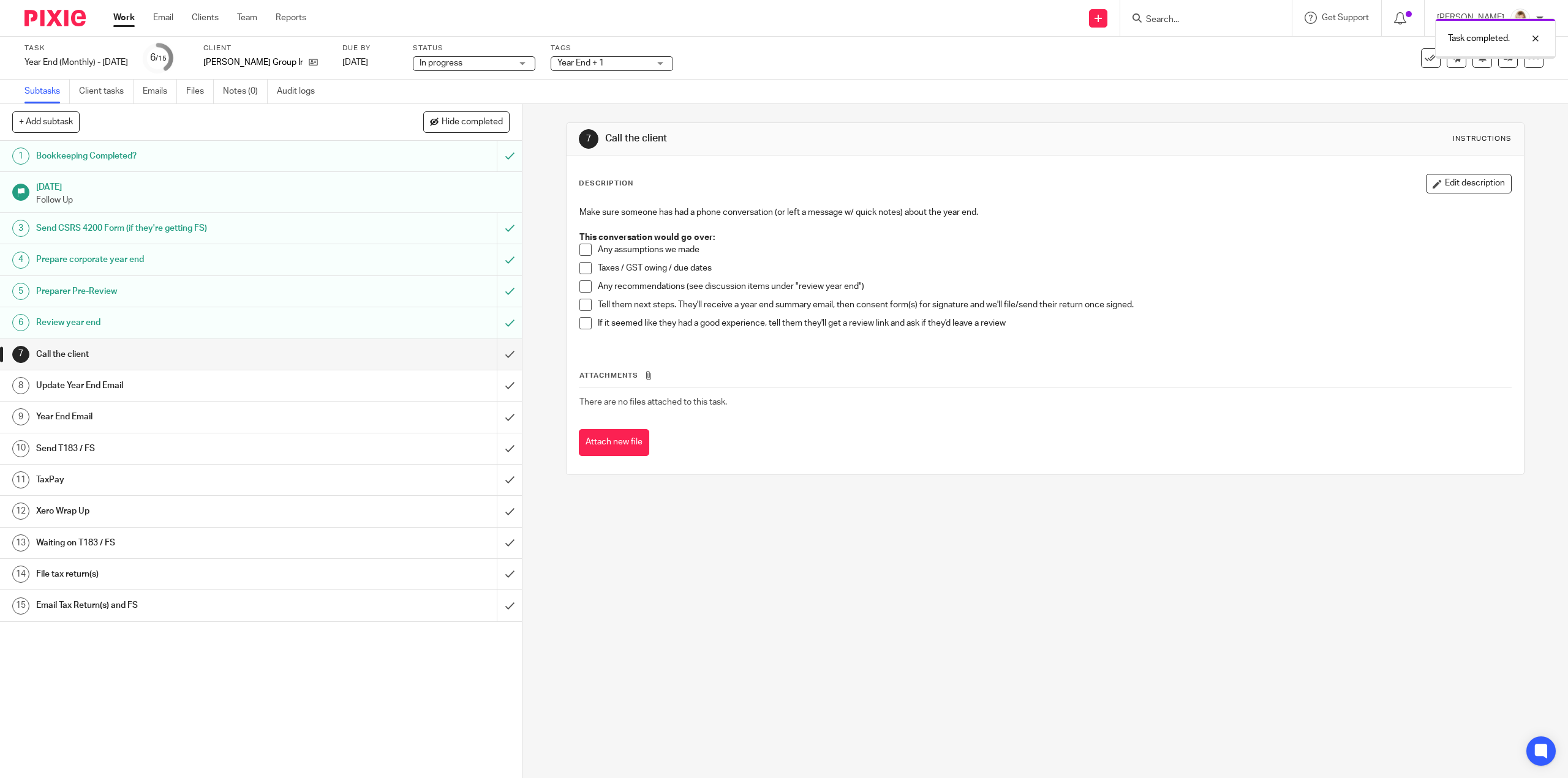
click at [674, 64] on div "Year End + 1" at bounding box center [612, 63] width 123 height 14
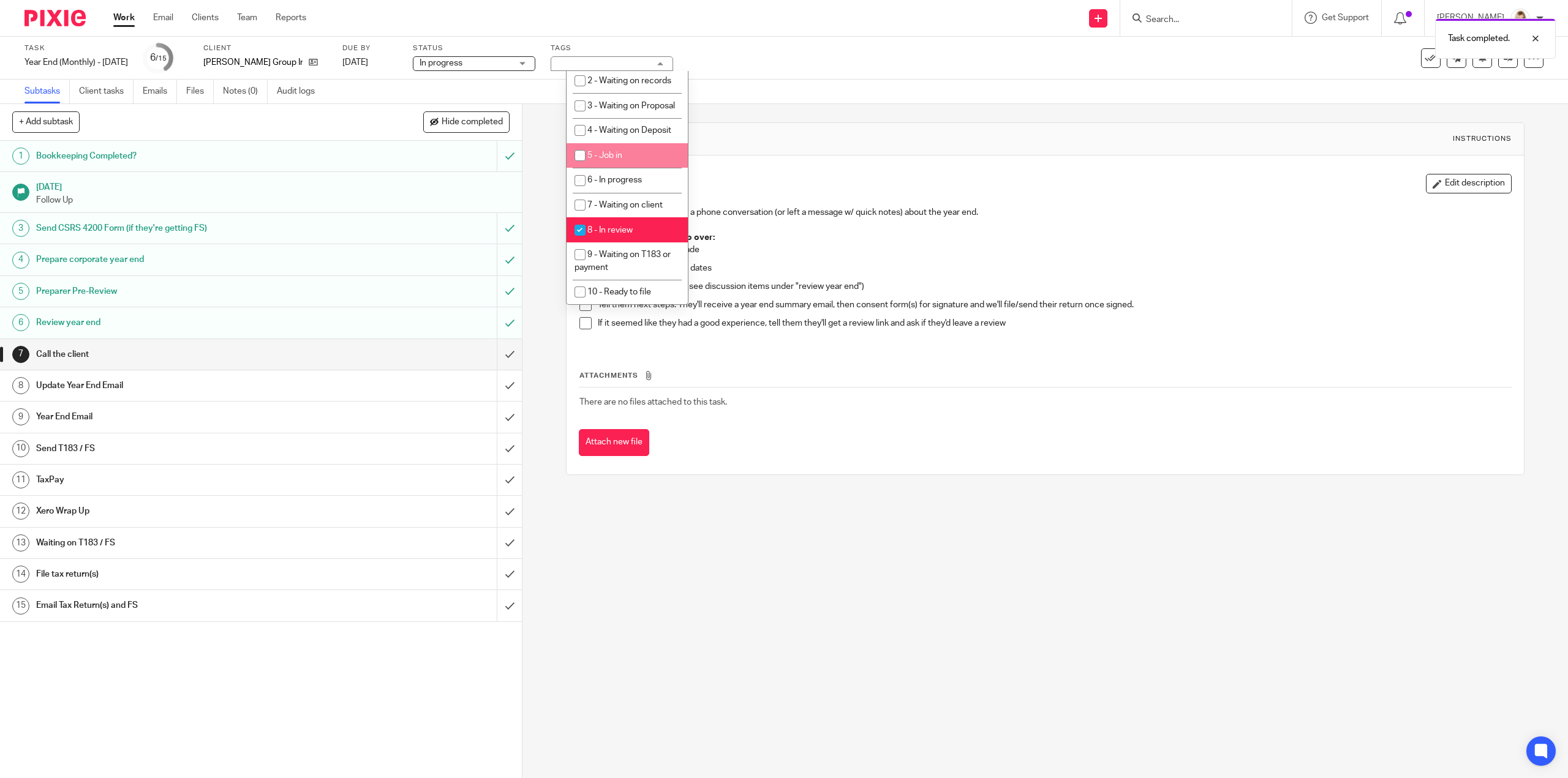
scroll to position [368, 0]
click at [577, 225] on input "checkbox" at bounding box center [580, 213] width 23 height 23
checkbox input "false"
click at [580, 175] on input "checkbox" at bounding box center [580, 163] width 23 height 23
checkbox input "true"
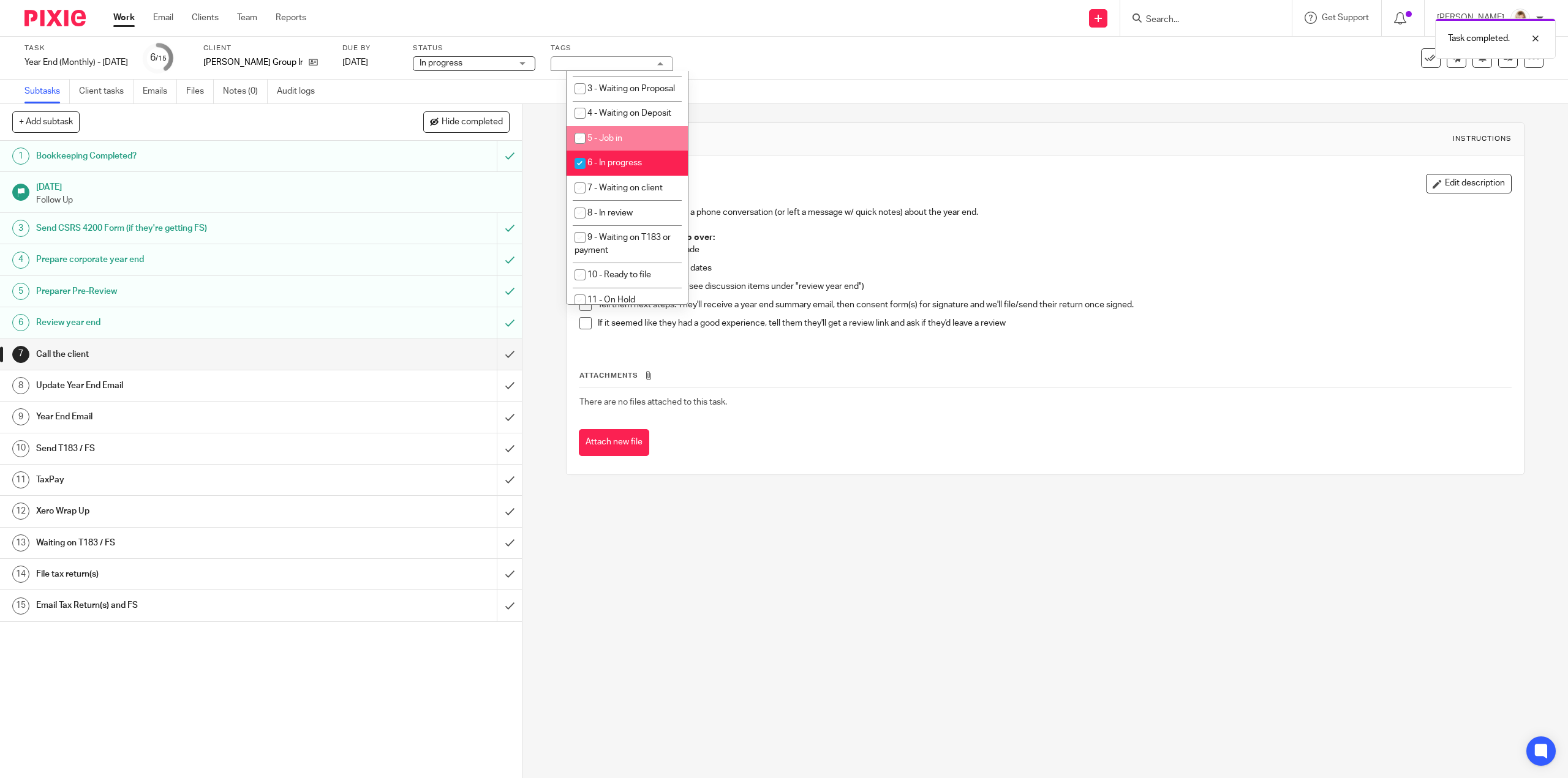
click at [761, 99] on div "Subtasks Client tasks Emails Files Notes (0) Audit logs" at bounding box center [784, 92] width 1568 height 25
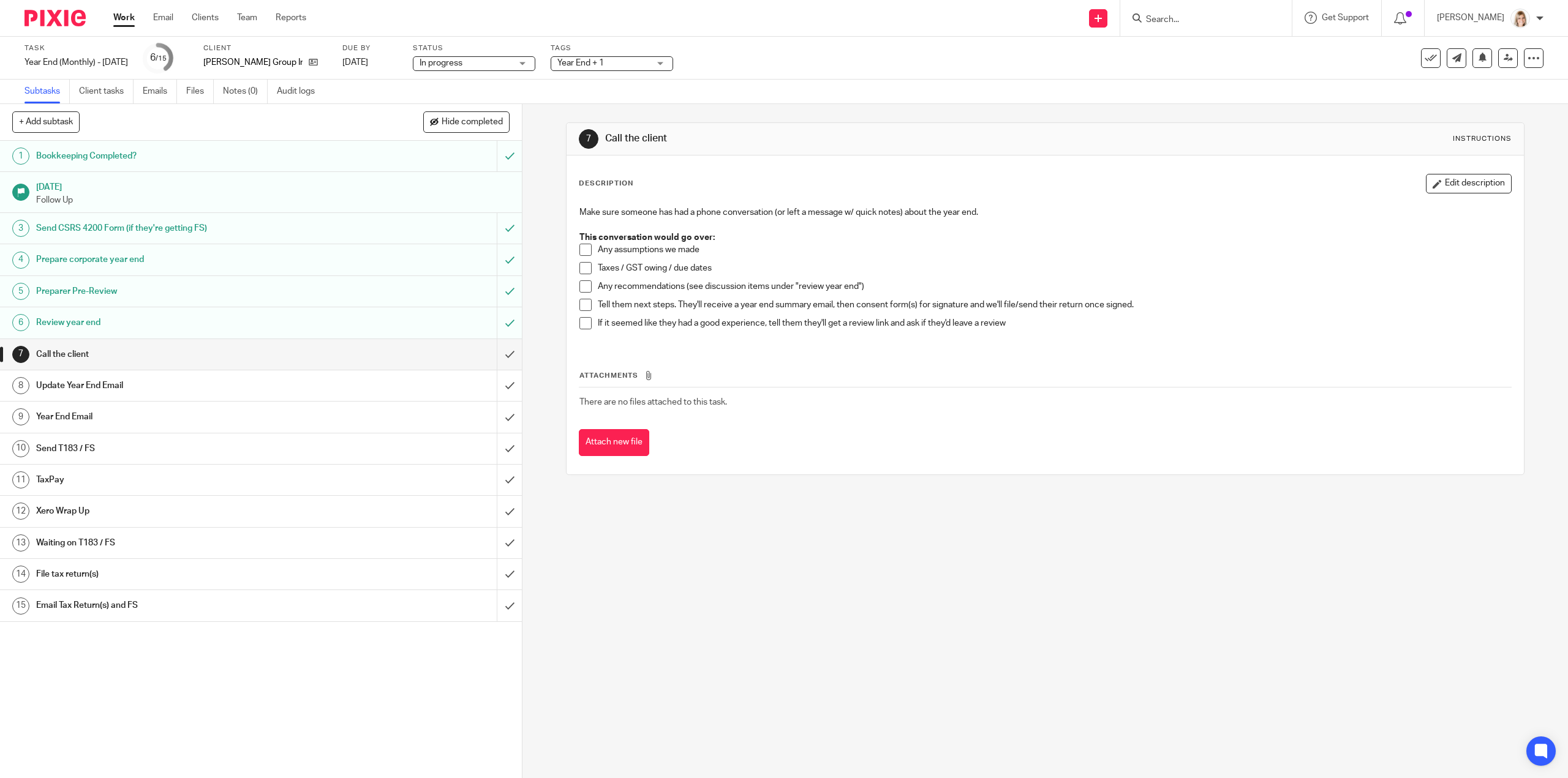
click at [649, 64] on span "Year End + 1" at bounding box center [603, 62] width 92 height 12
click at [1504, 60] on icon at bounding box center [1508, 58] width 10 height 10
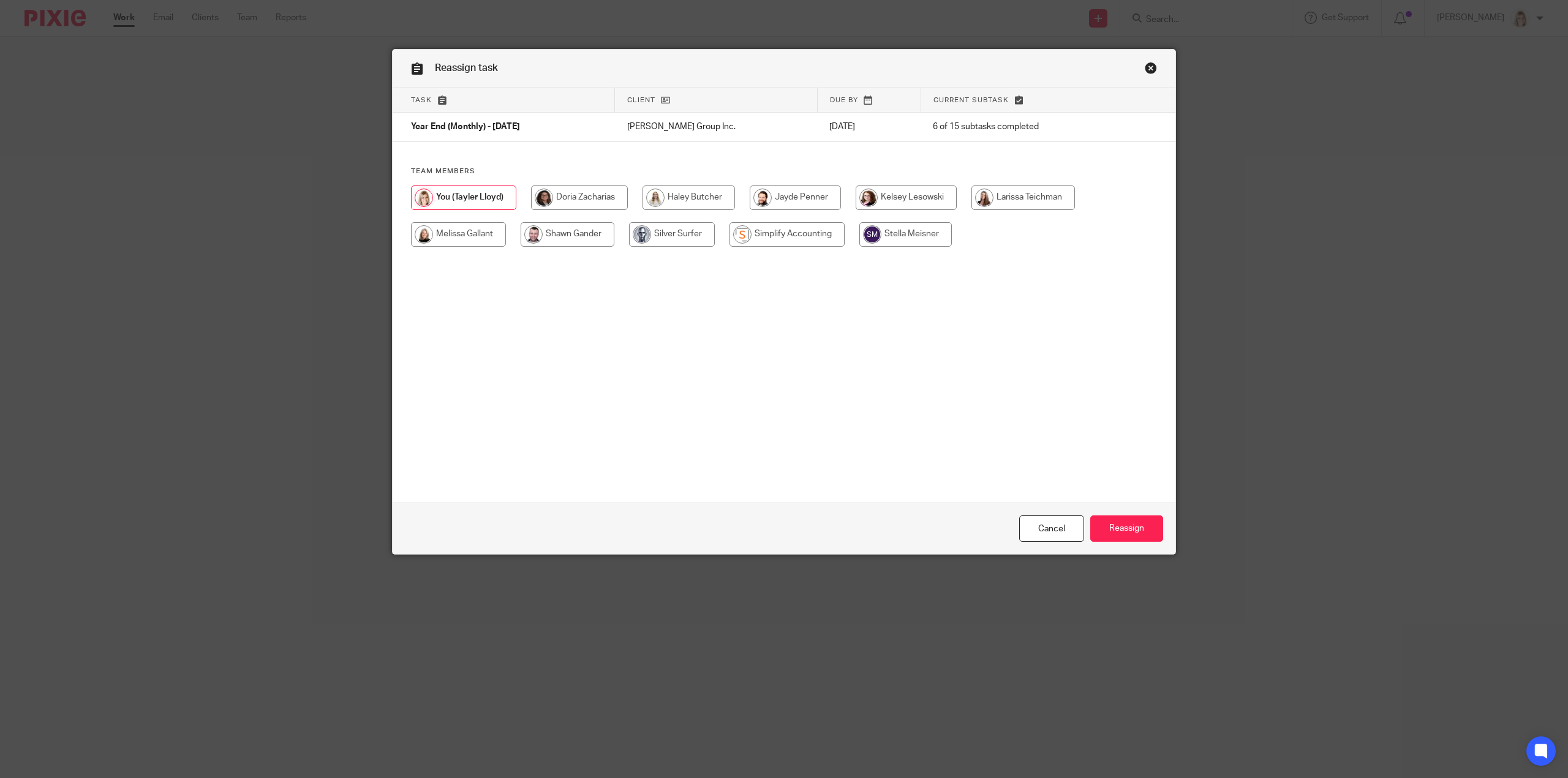
click at [445, 248] on div at bounding box center [784, 222] width 747 height 74
click at [450, 238] on input "radio" at bounding box center [458, 234] width 95 height 25
radio input "true"
click at [1147, 525] on input "Reassign" at bounding box center [1127, 528] width 73 height 26
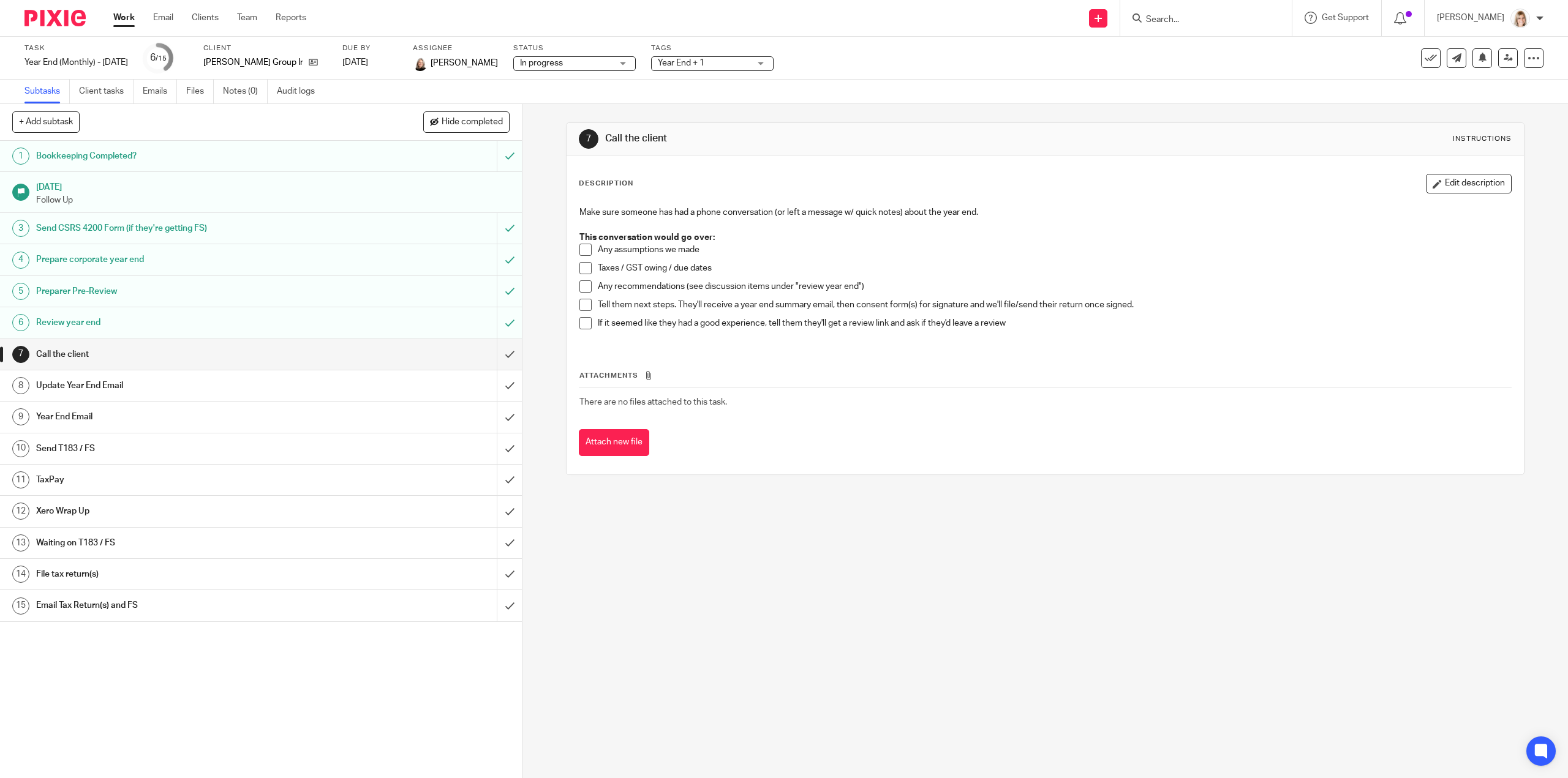
click at [129, 18] on link "Work" at bounding box center [124, 17] width 21 height 12
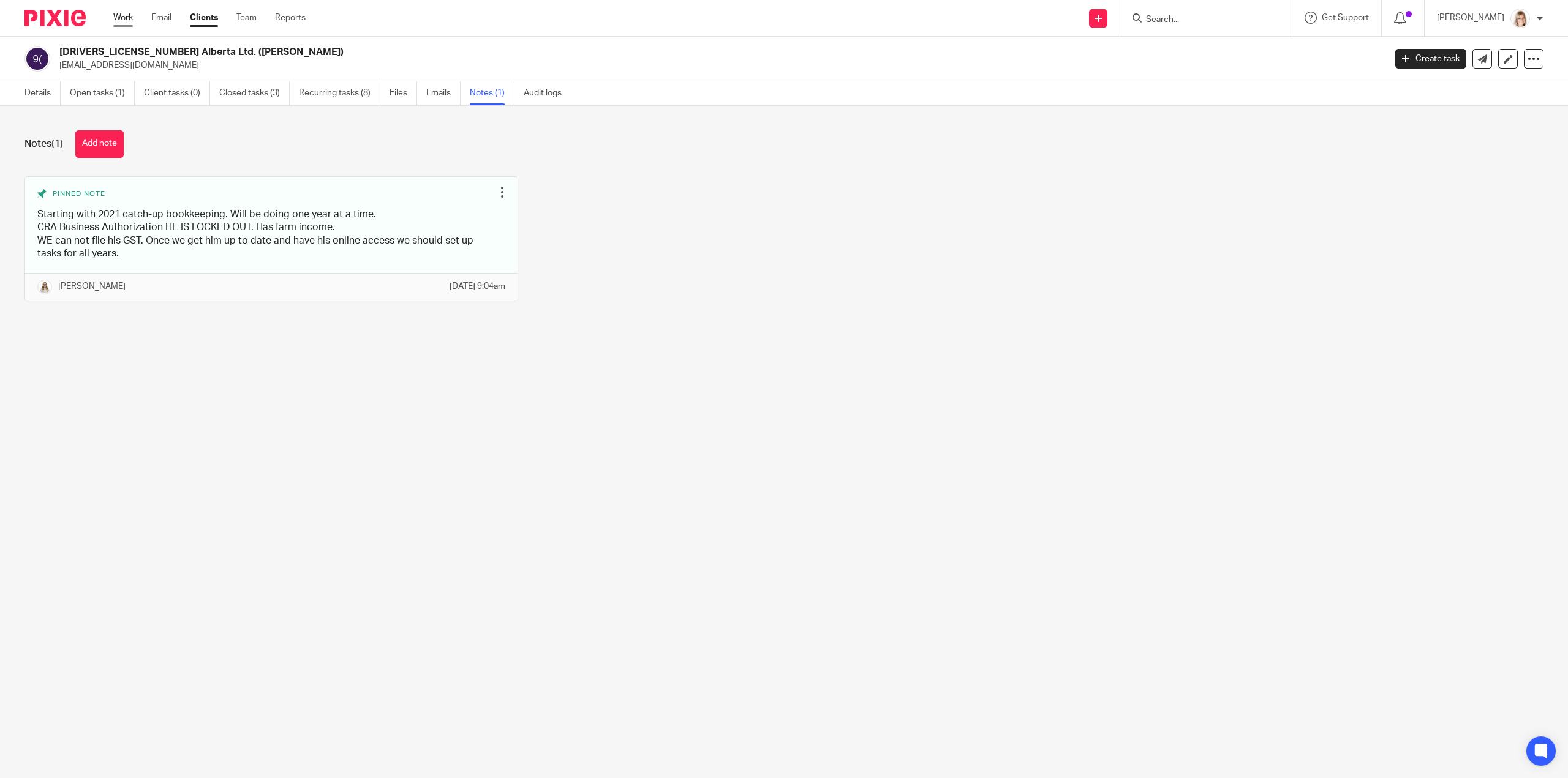
click at [114, 15] on link "Work" at bounding box center [123, 17] width 19 height 12
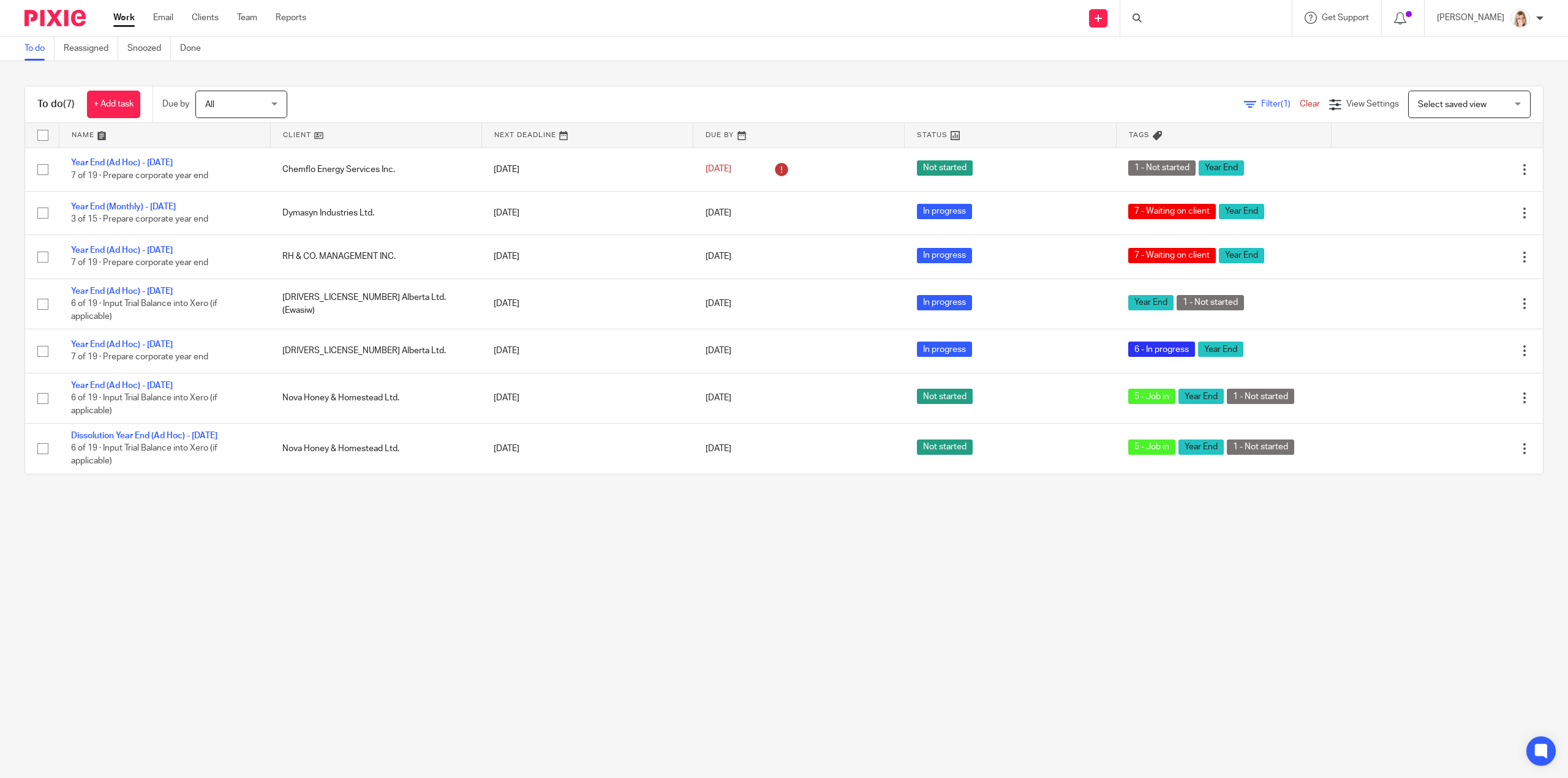
click at [1207, 20] on div at bounding box center [1206, 18] width 172 height 36
click at [1203, 19] on div at bounding box center [1206, 18] width 172 height 36
click at [1212, 16] on input "Search" at bounding box center [1200, 19] width 110 height 11
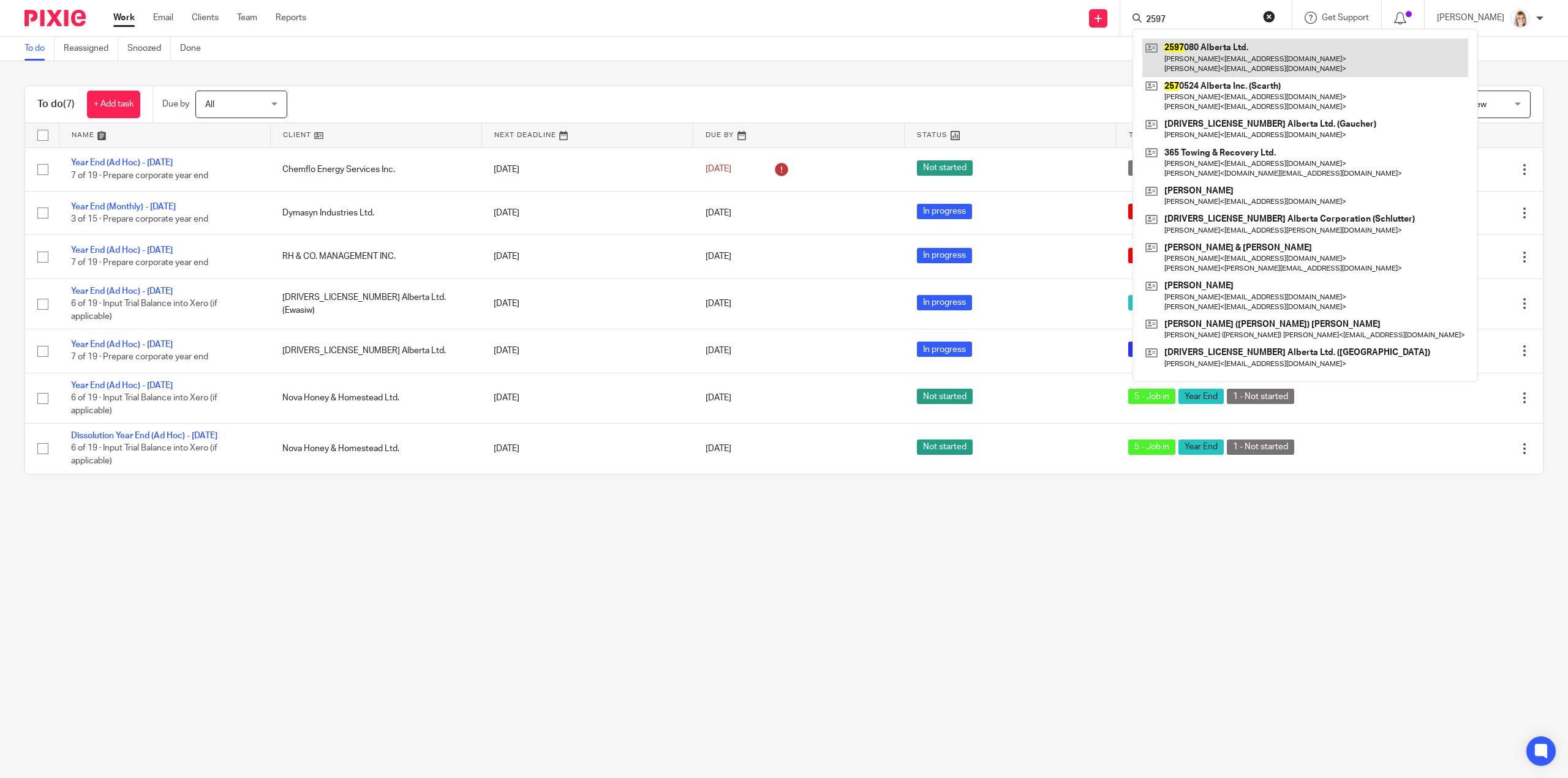
type input "2597"
click at [1247, 46] on link at bounding box center [1305, 58] width 326 height 38
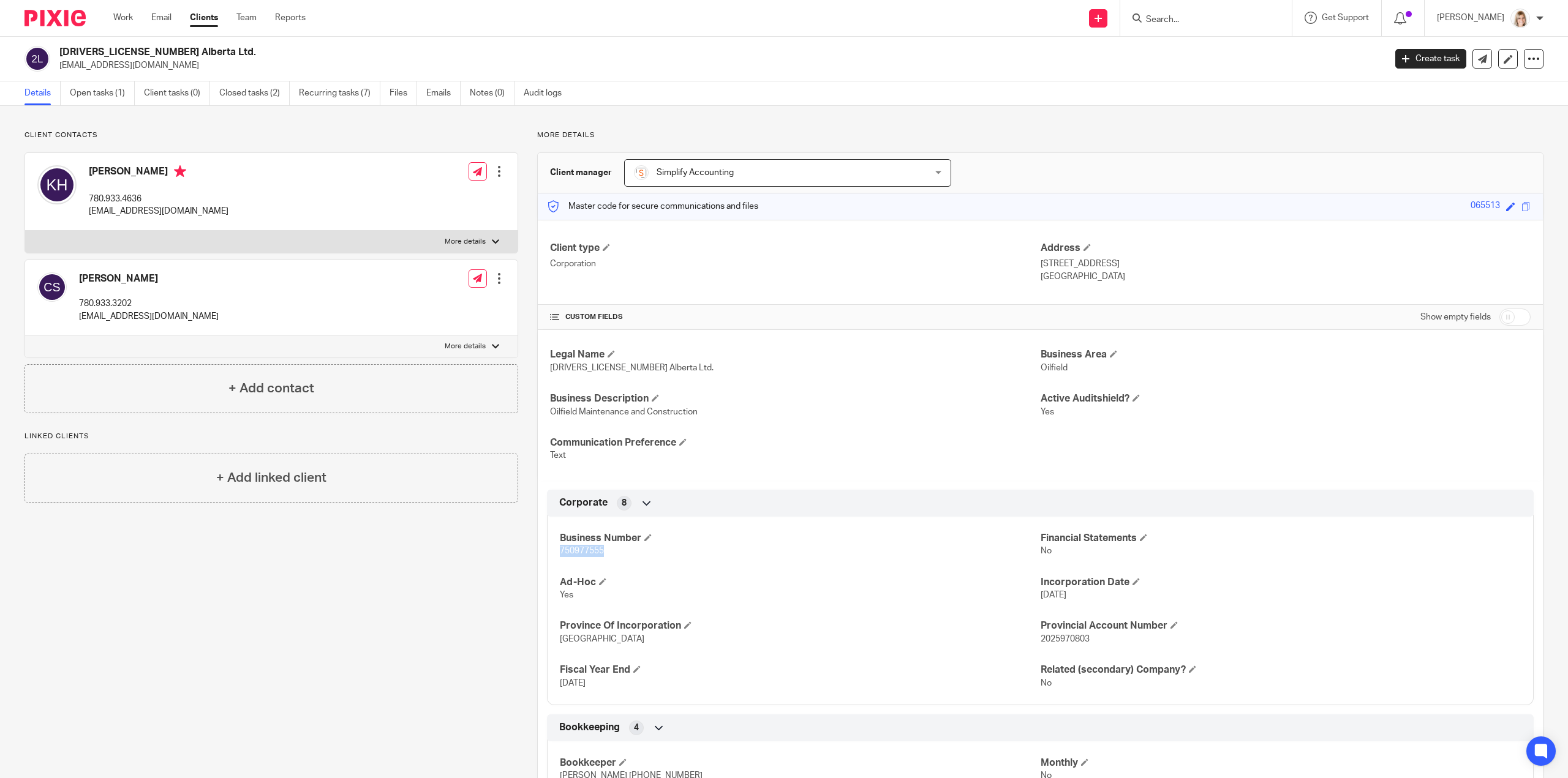
drag, startPoint x: 602, startPoint y: 548, endPoint x: 557, endPoint y: 551, distance: 45.1
click at [560, 551] on p "750977555" at bounding box center [800, 550] width 480 height 12
copy span "750977555"
